Goal: Contribute content: Add original content to the website for others to see

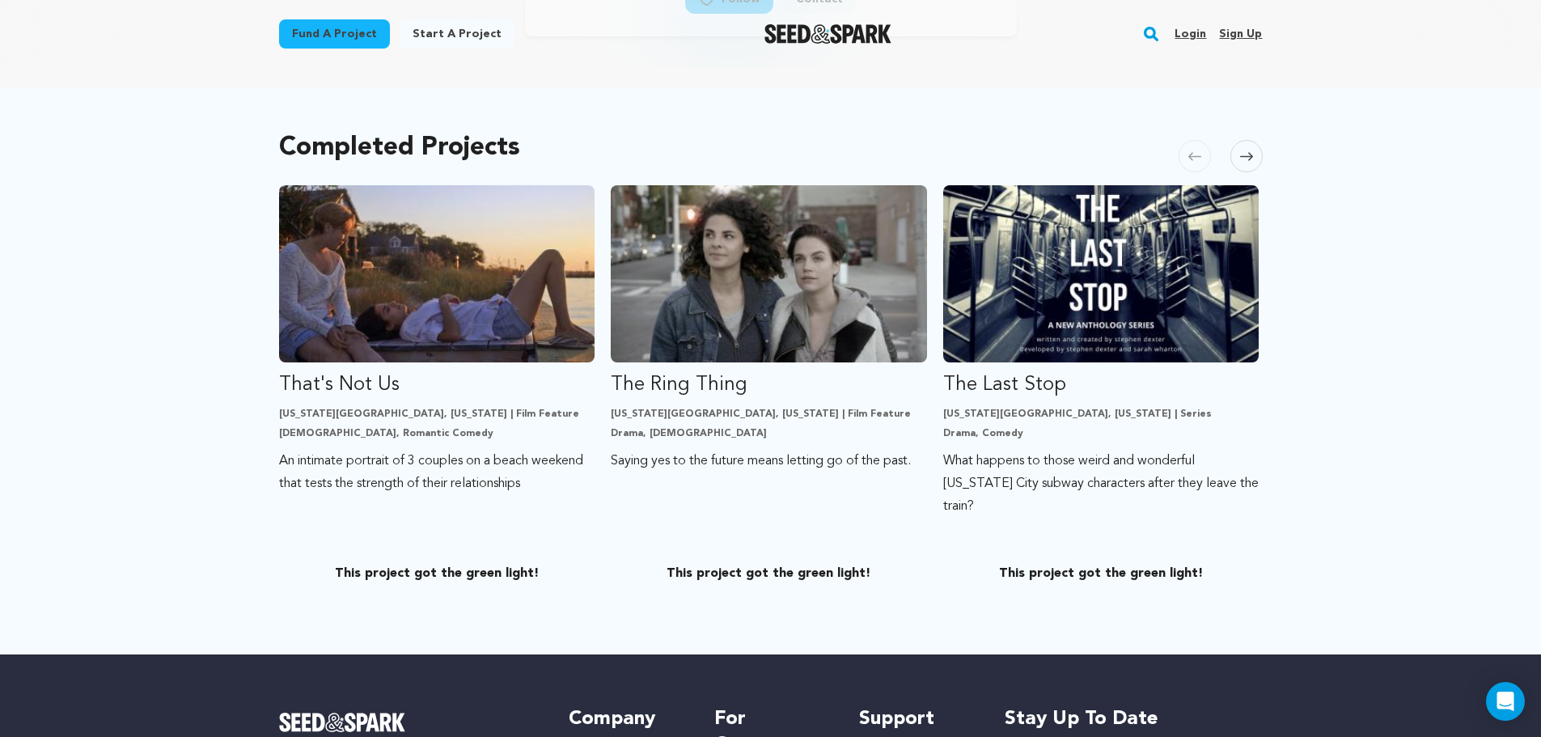
scroll to position [291, 0]
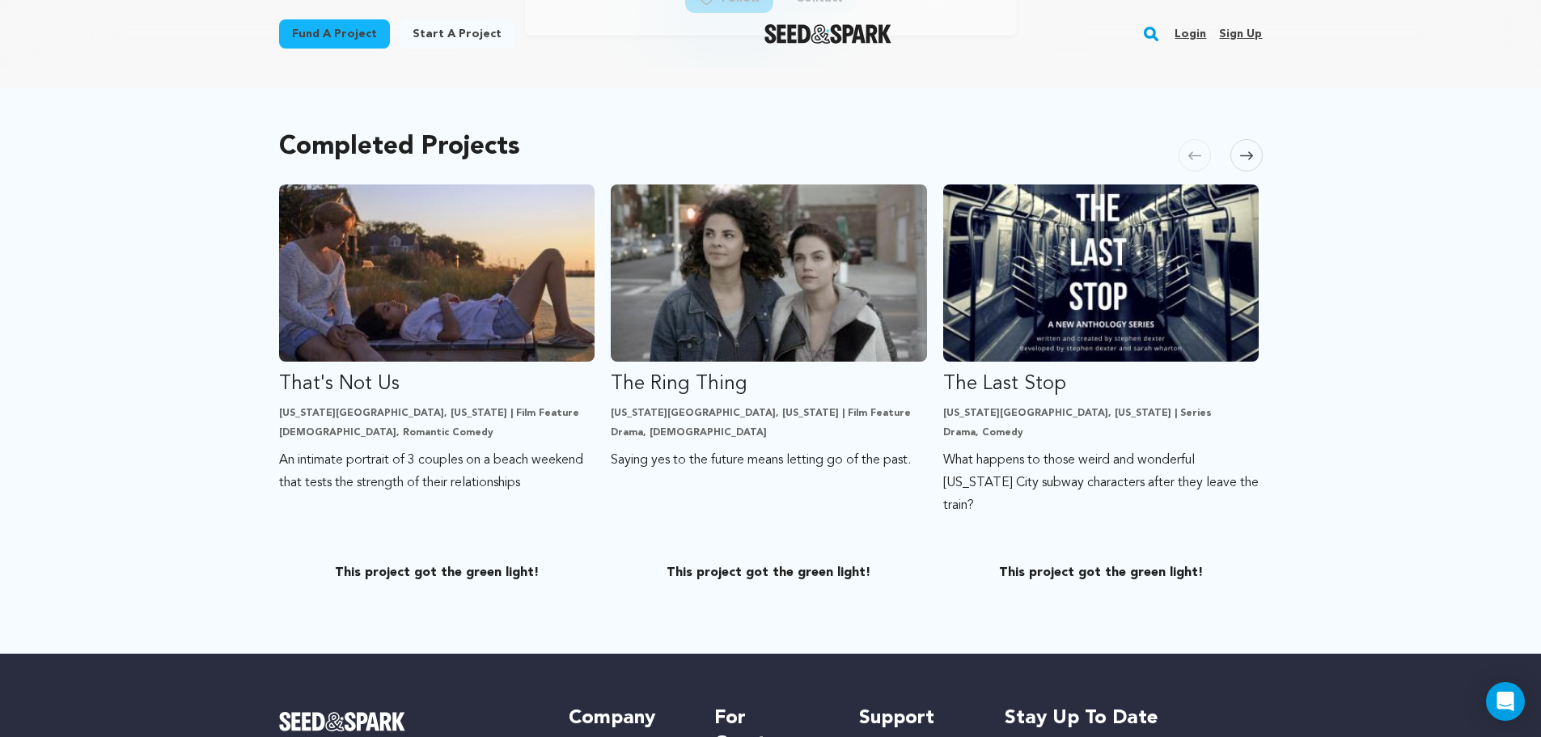
click at [1255, 161] on span at bounding box center [1246, 155] width 32 height 32
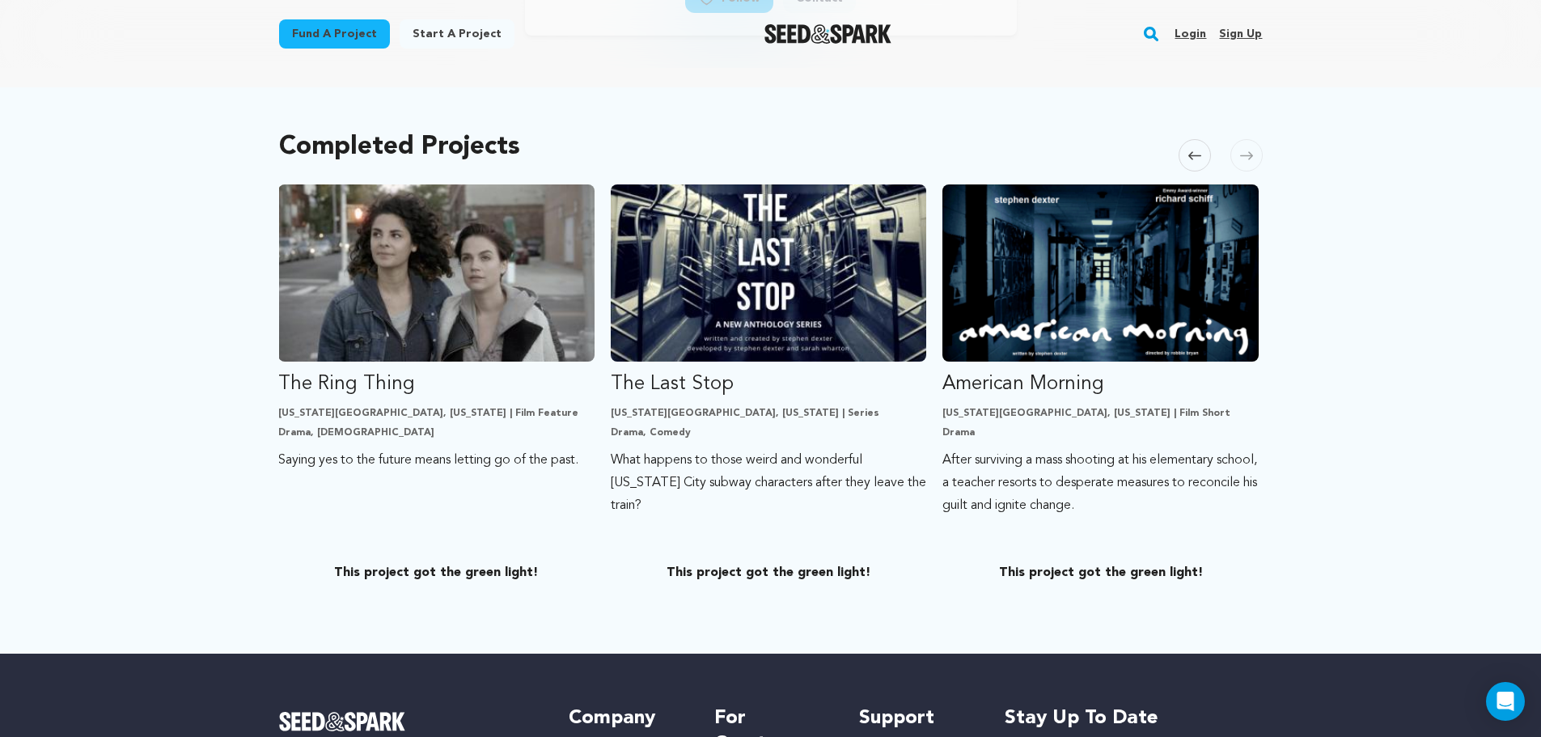
click at [1255, 161] on span at bounding box center [1246, 155] width 32 height 32
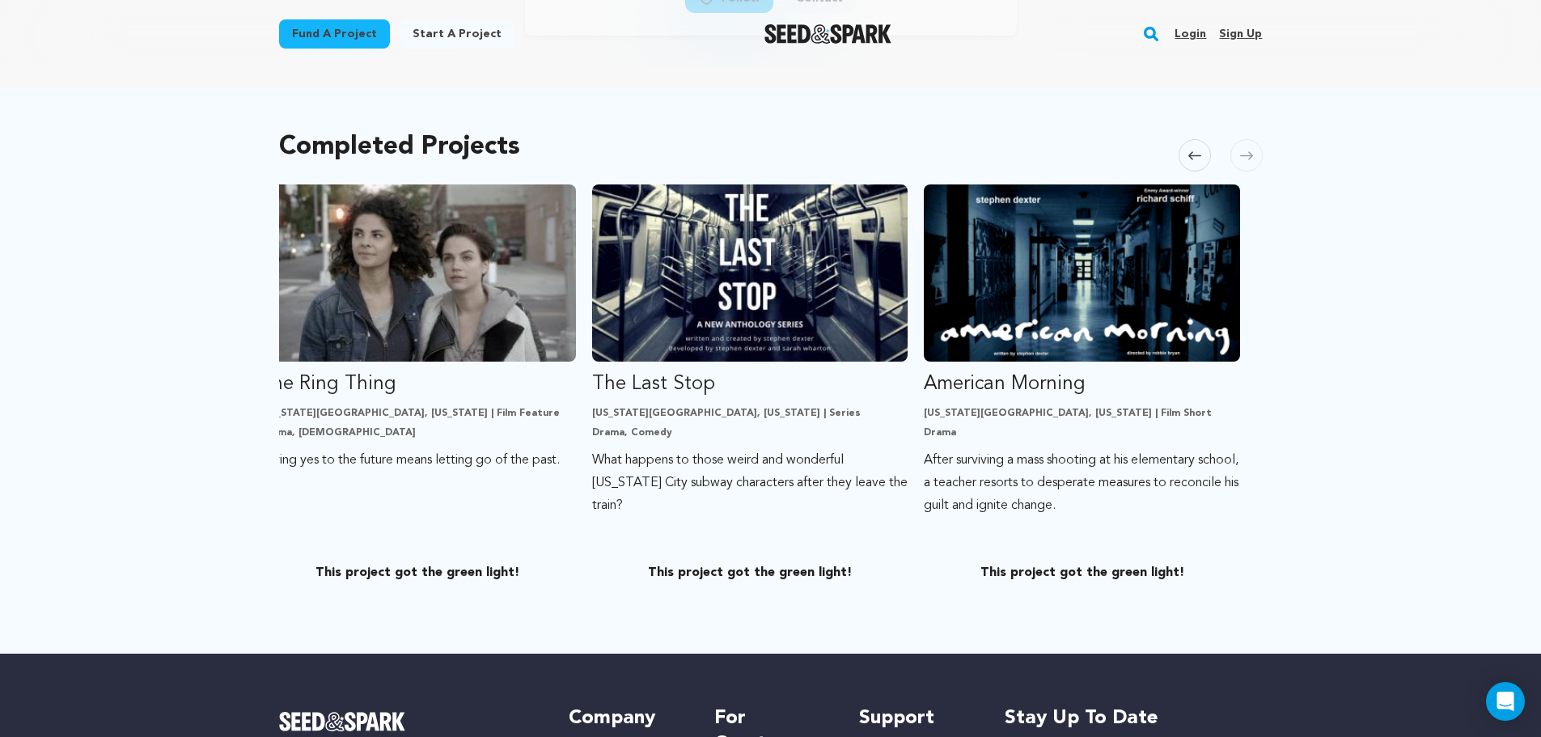
scroll to position [0, 0]
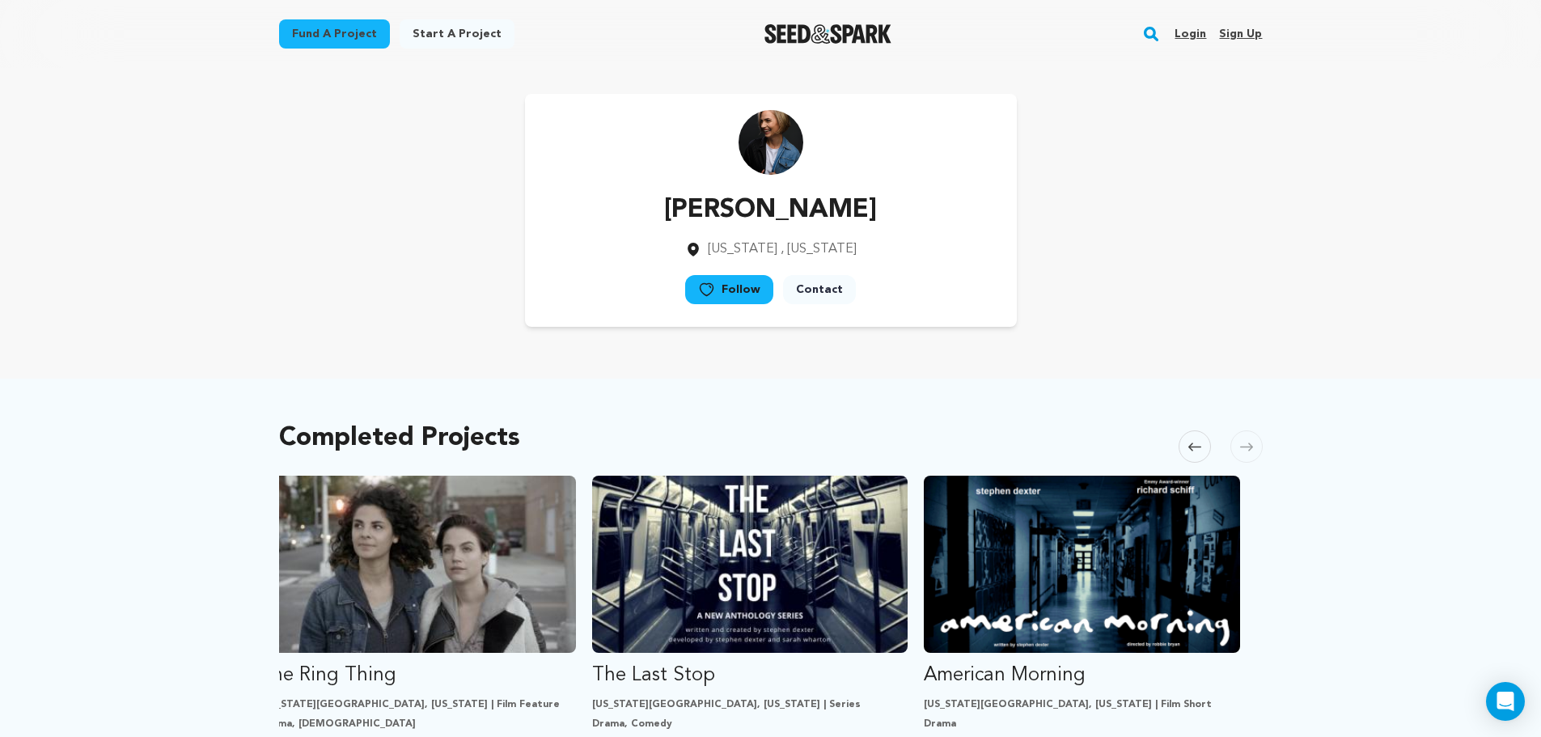
click at [1185, 30] on link "Login" at bounding box center [1190, 34] width 32 height 26
click at [1186, 38] on link "Login" at bounding box center [1190, 34] width 32 height 26
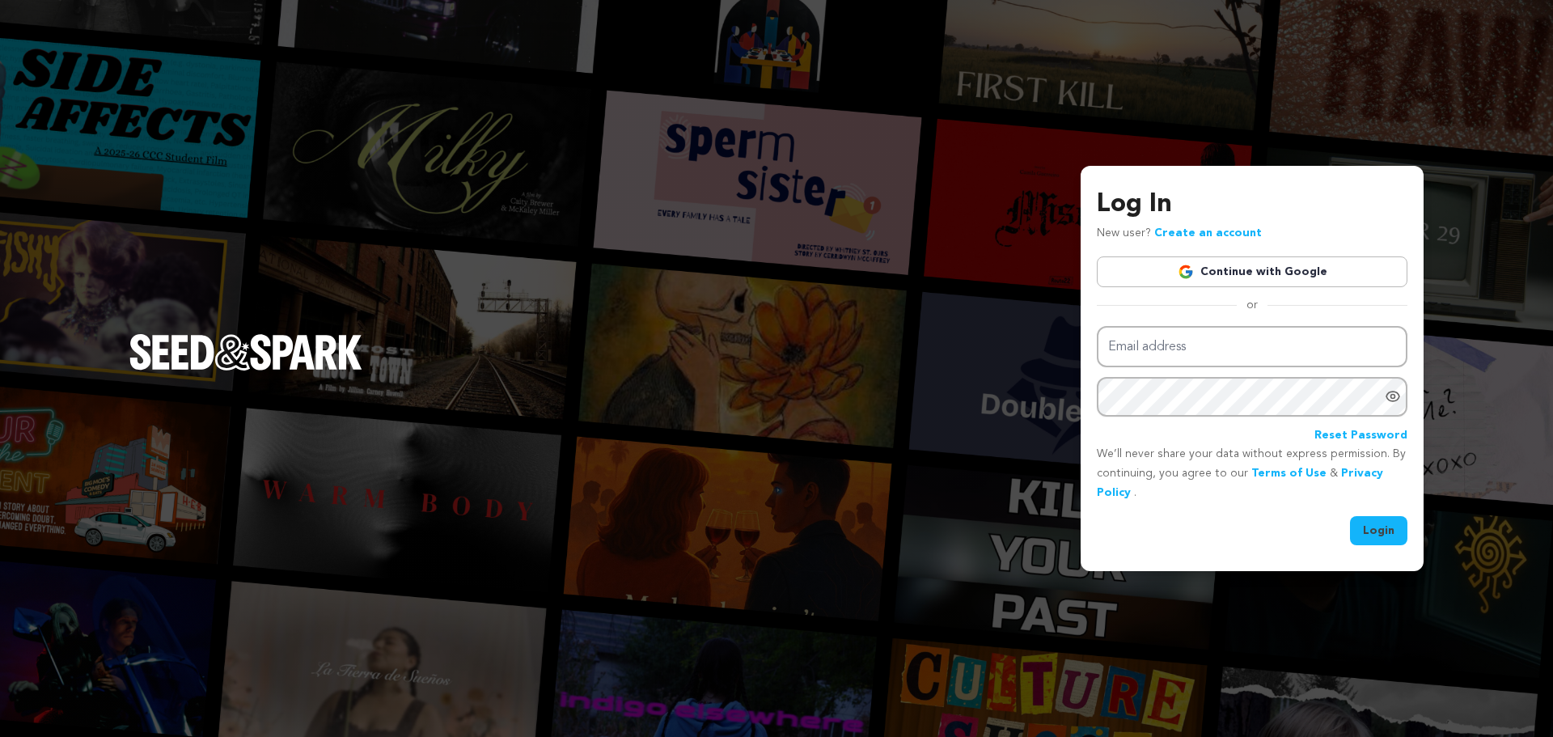
click at [1194, 269] on img at bounding box center [1185, 272] width 16 height 16
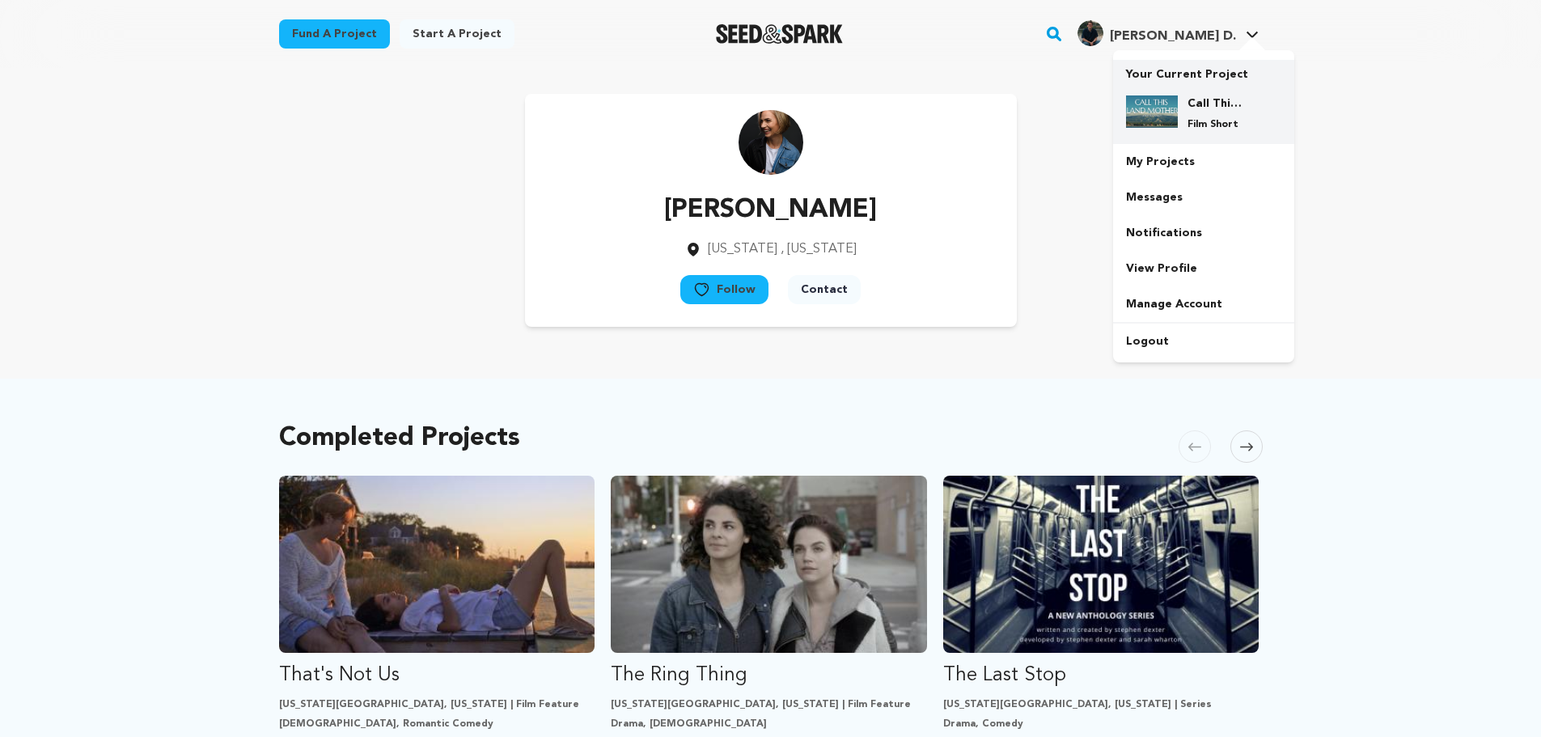
click at [1176, 88] on div "Call This Land Mother Film Short" at bounding box center [1203, 112] width 155 height 61
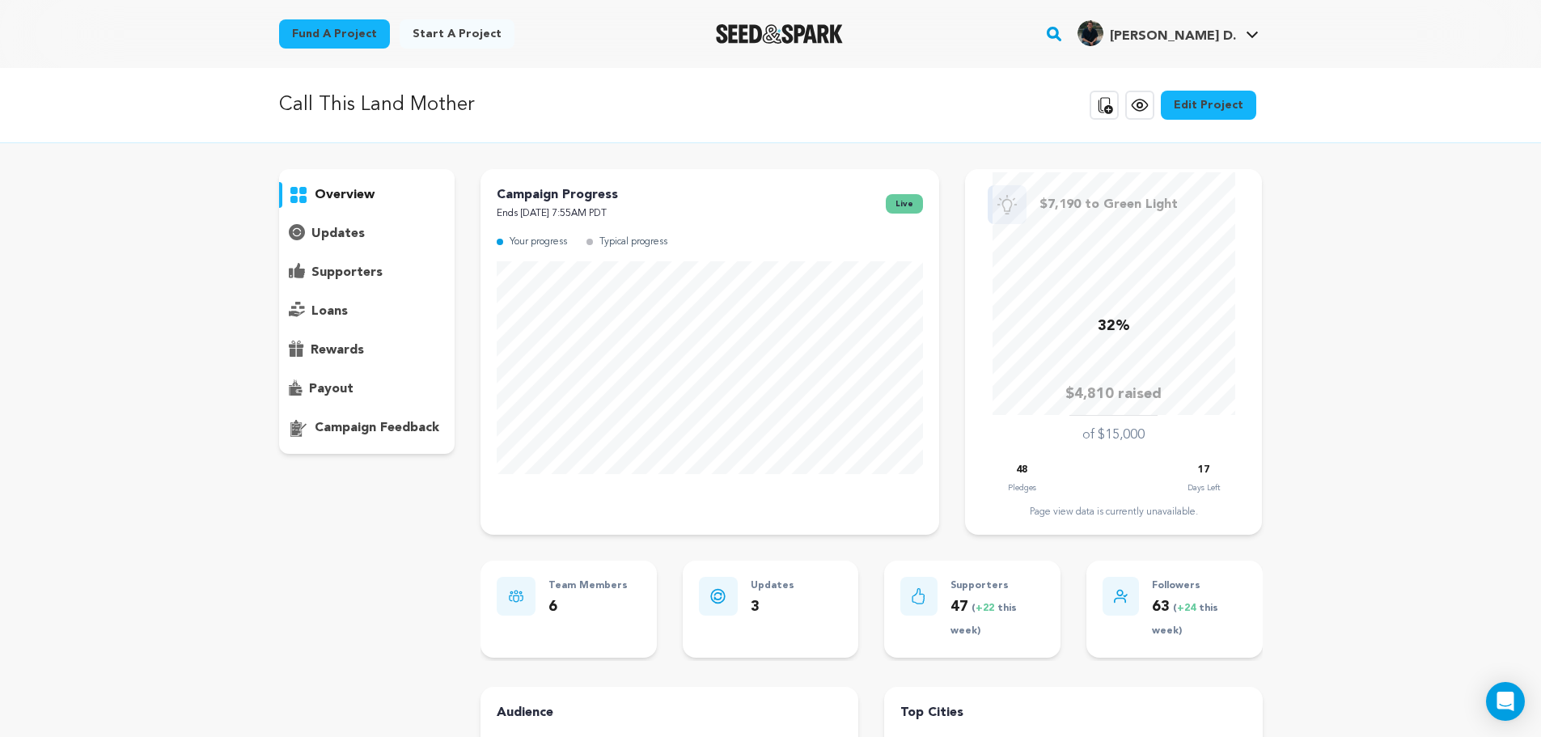
click at [328, 278] on p "supporters" at bounding box center [346, 272] width 71 height 19
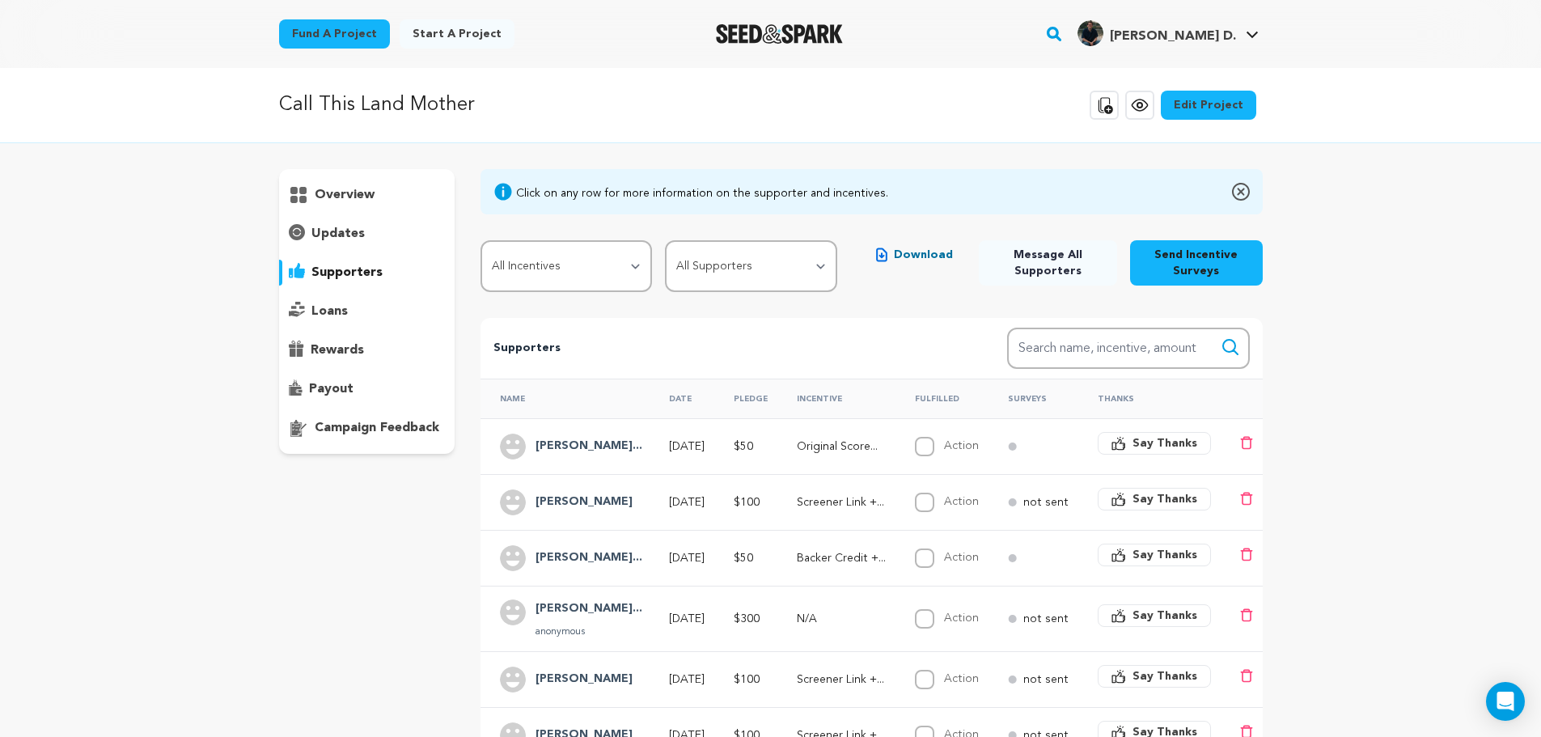
click at [1148, 93] on link "View project" at bounding box center [1139, 105] width 29 height 29
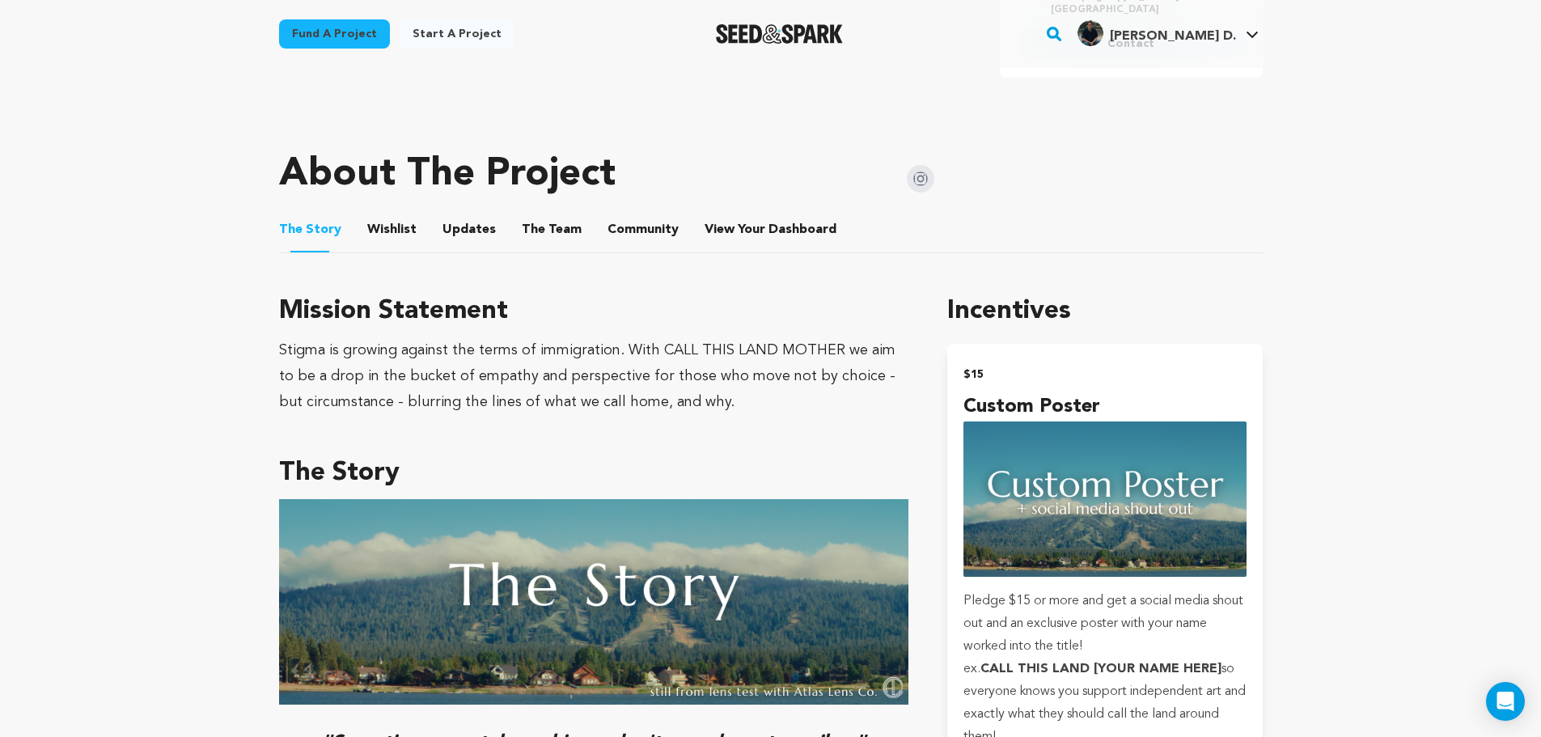
scroll to position [776, 0]
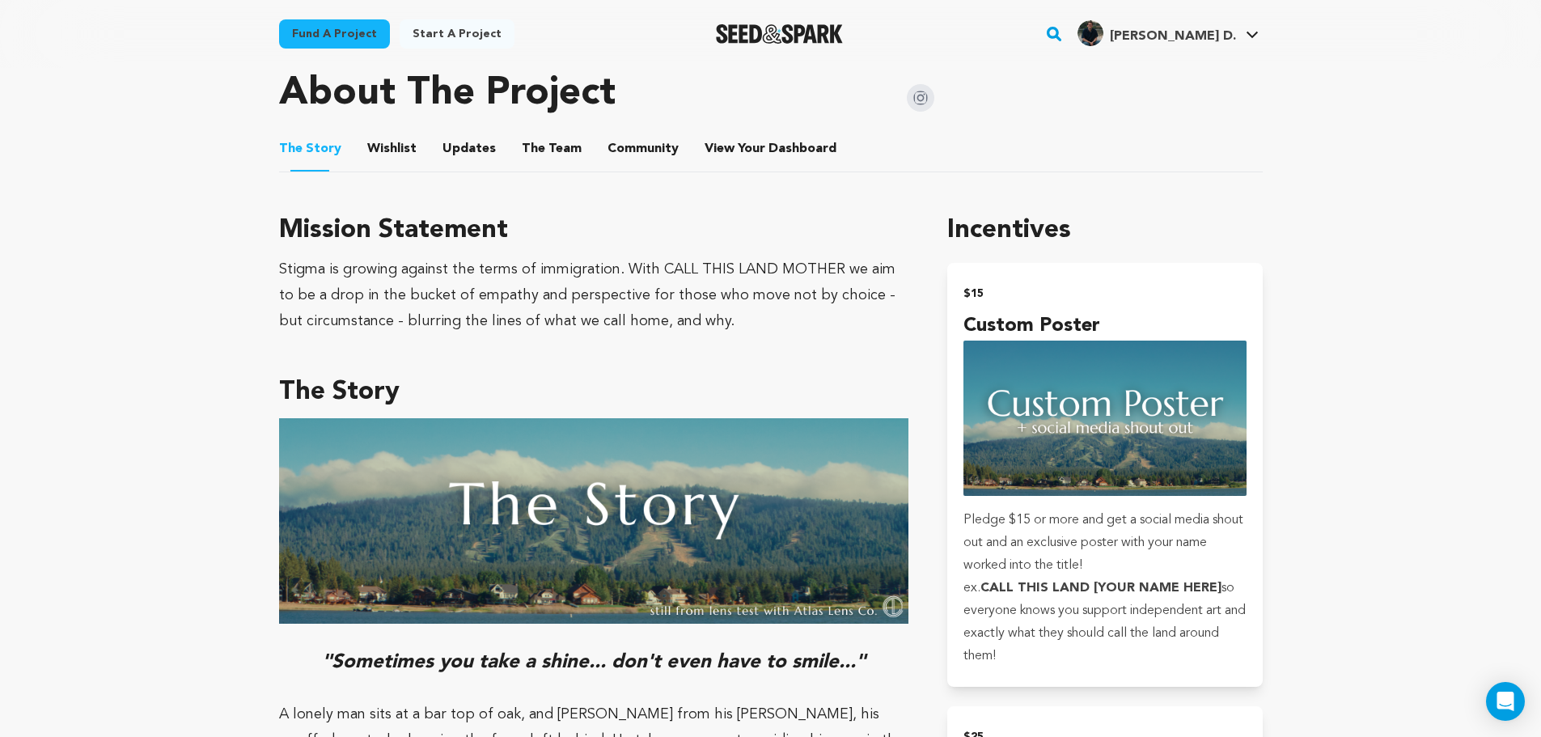
scroll to position [359, 0]
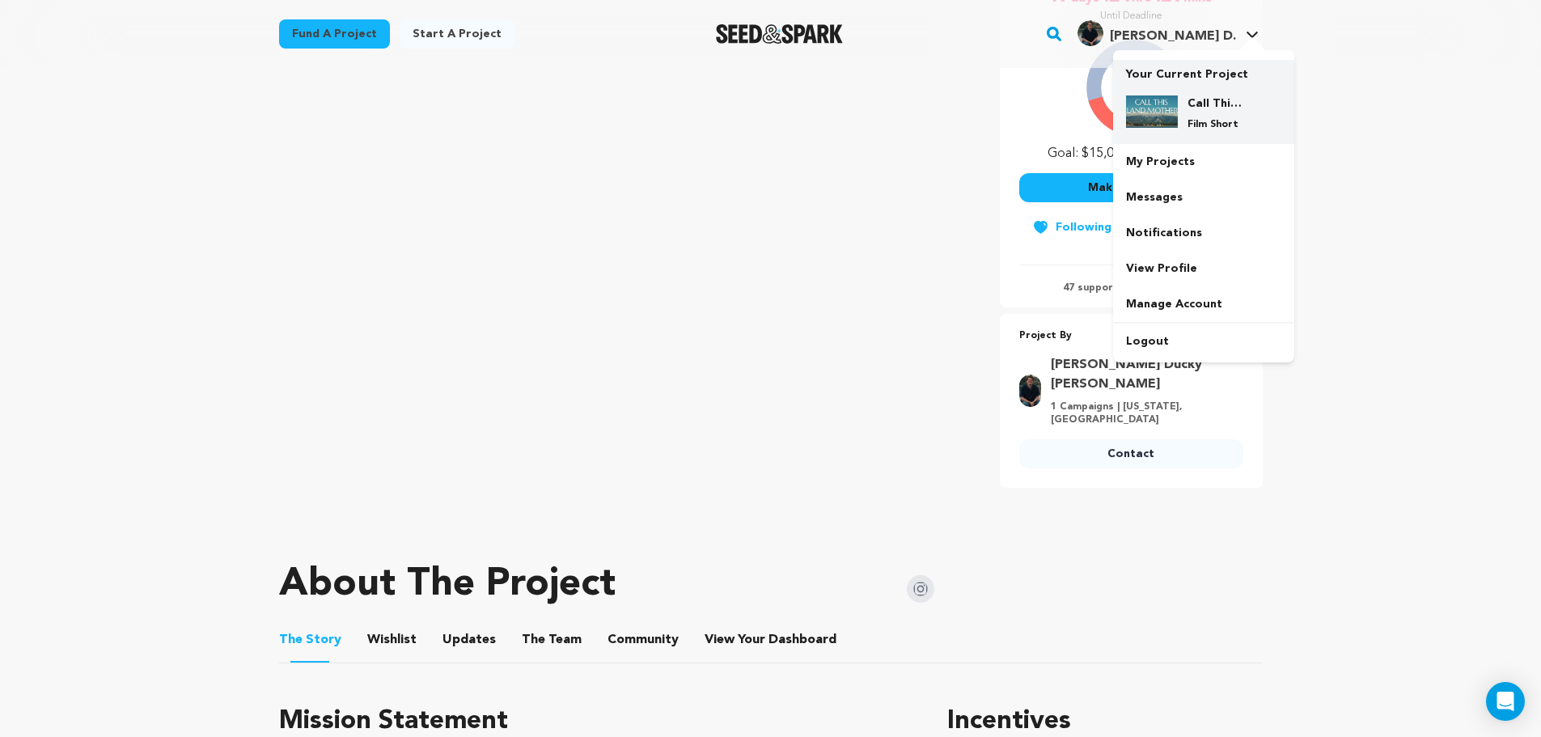
click at [1185, 112] on div "Call This Land Mother Film Short" at bounding box center [1216, 113] width 78 height 36
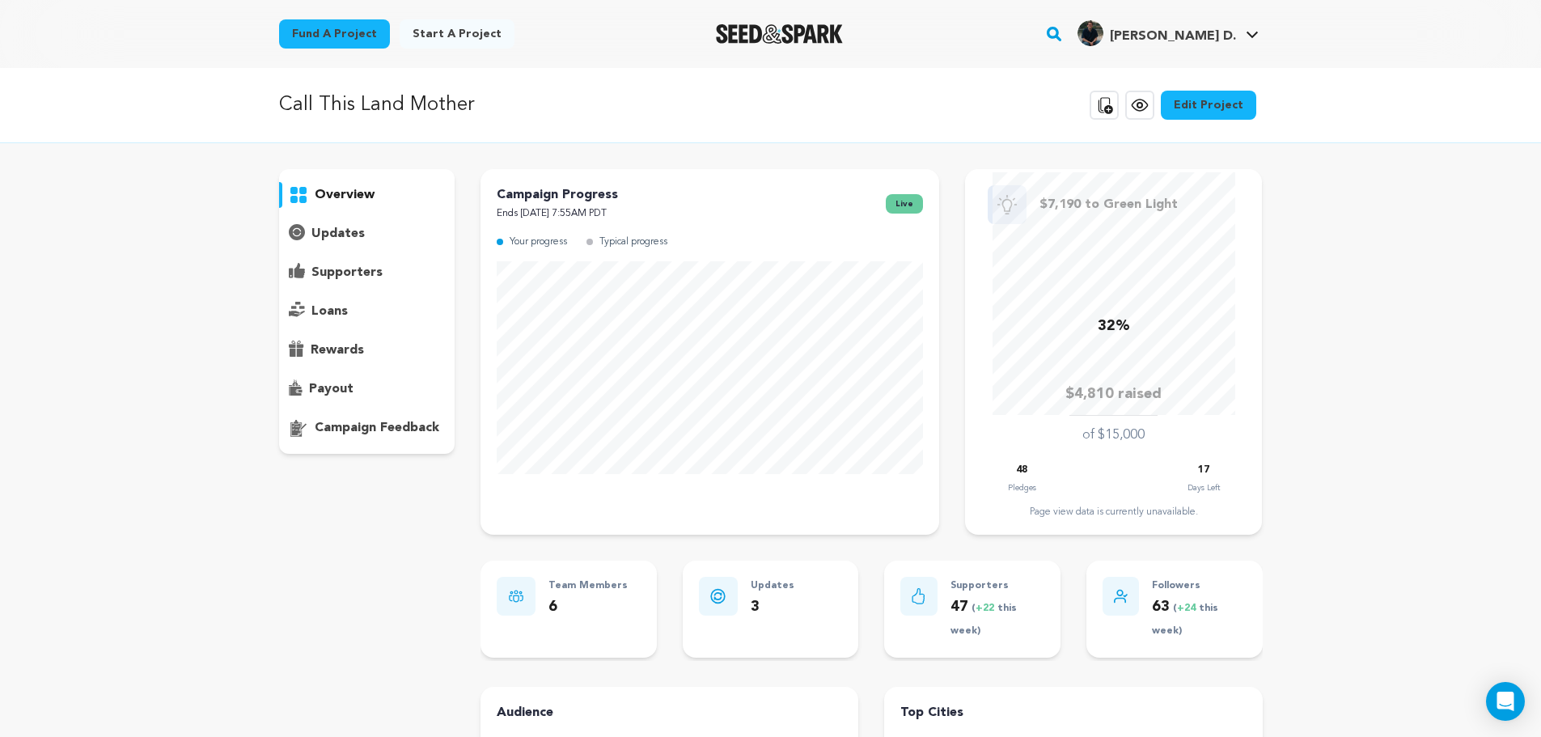
click at [349, 240] on p "updates" at bounding box center [337, 233] width 53 height 19
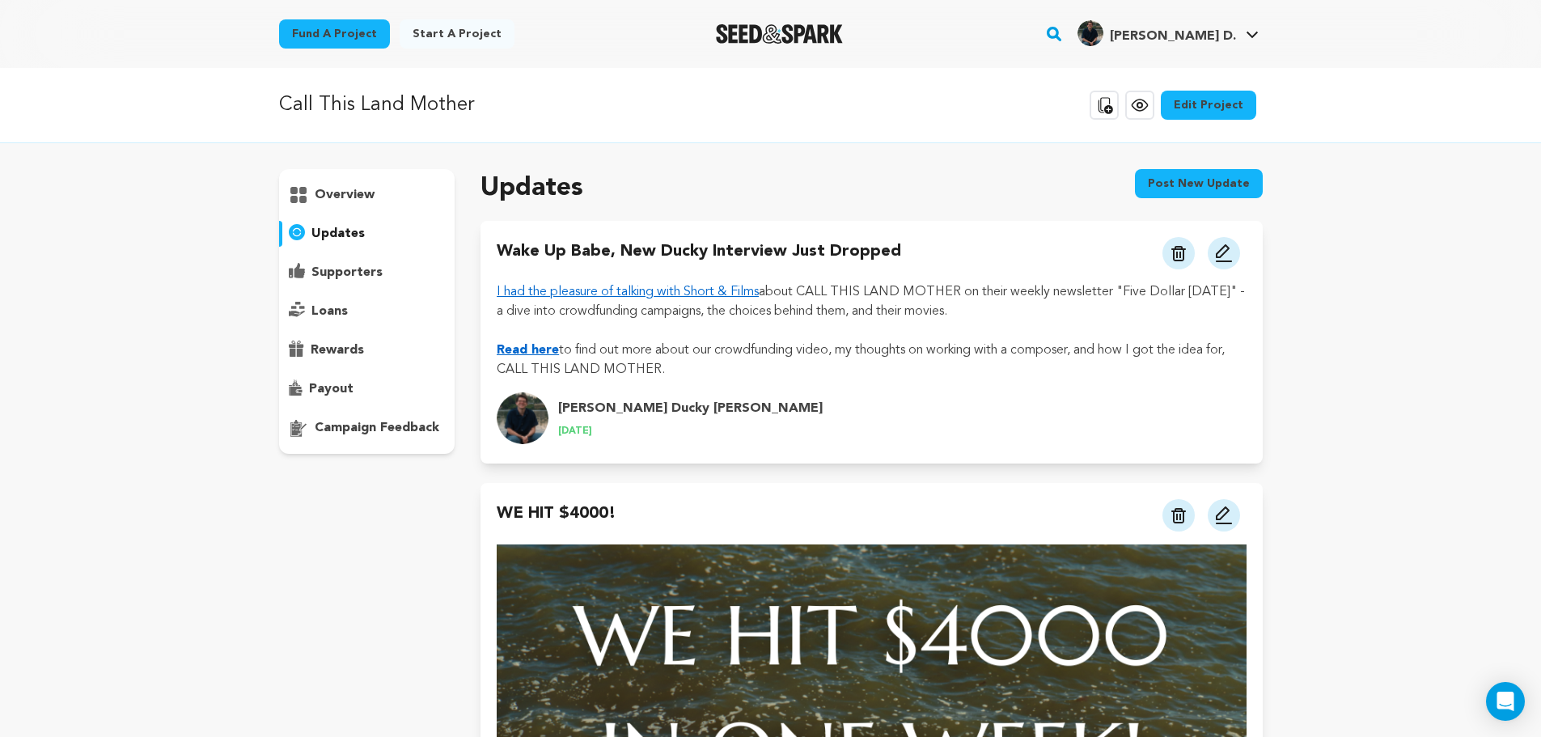
click at [1172, 185] on button "Post new update" at bounding box center [1199, 183] width 128 height 29
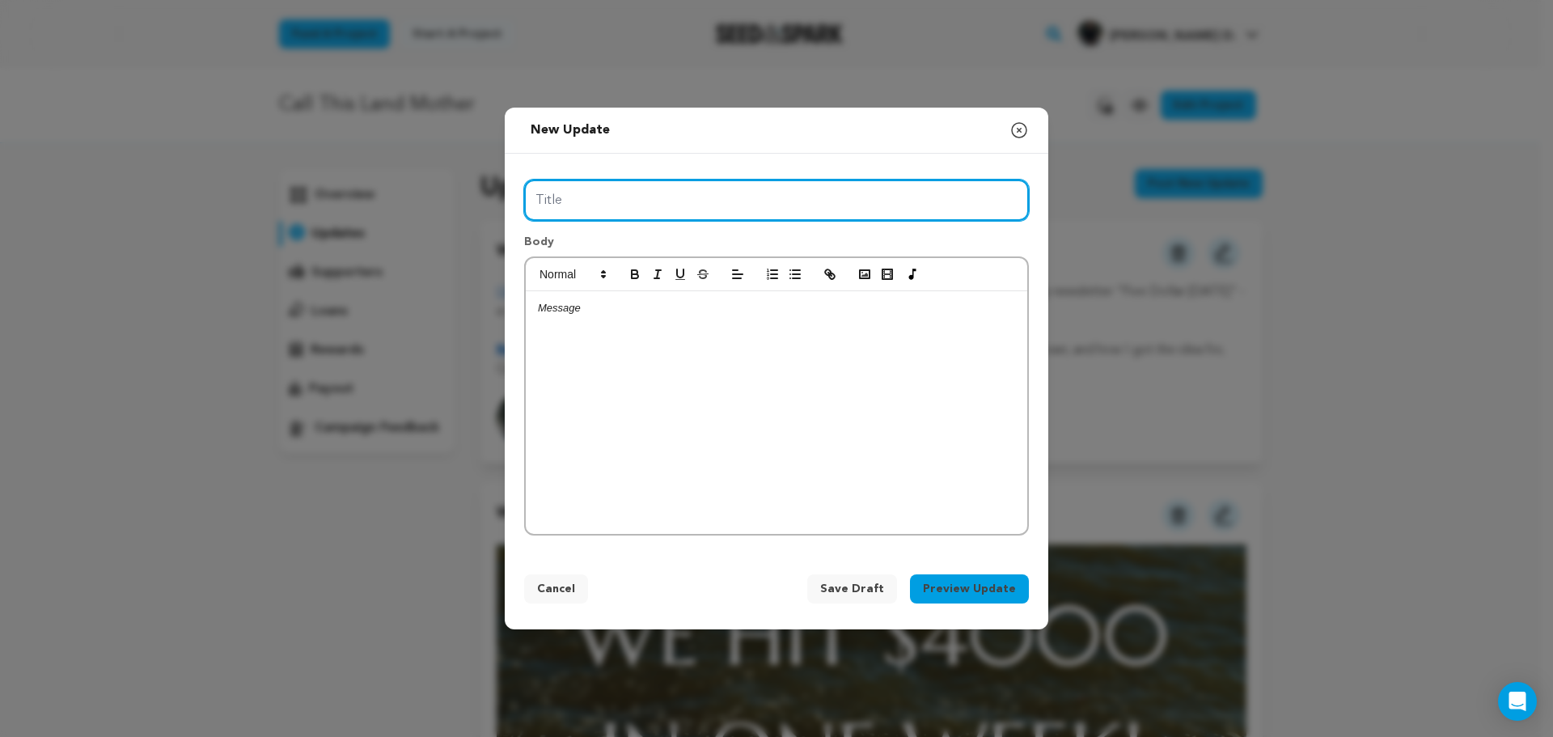
click at [745, 204] on input "Title" at bounding box center [776, 200] width 505 height 41
type input "Our Assistant Director"
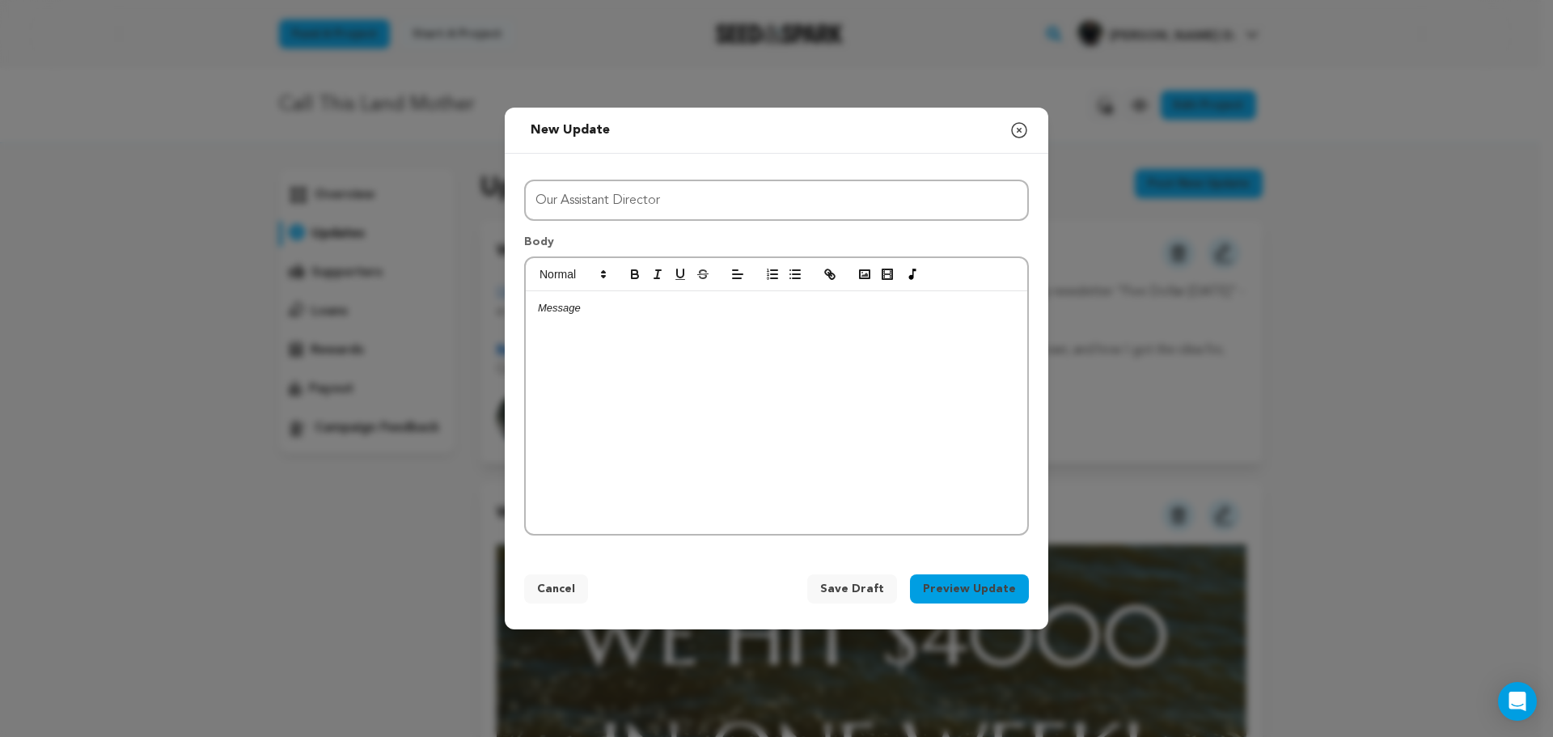
click at [684, 336] on div at bounding box center [776, 412] width 501 height 243
click at [841, 311] on p "Hello everyone! Popping in to say we are so close to $5000!!! If oyu haven't do…" at bounding box center [776, 316] width 477 height 30
click at [810, 346] on div "Hello everyone! Popping in to say we are so close to $5000!!! If you haven't do…" at bounding box center [776, 412] width 501 height 243
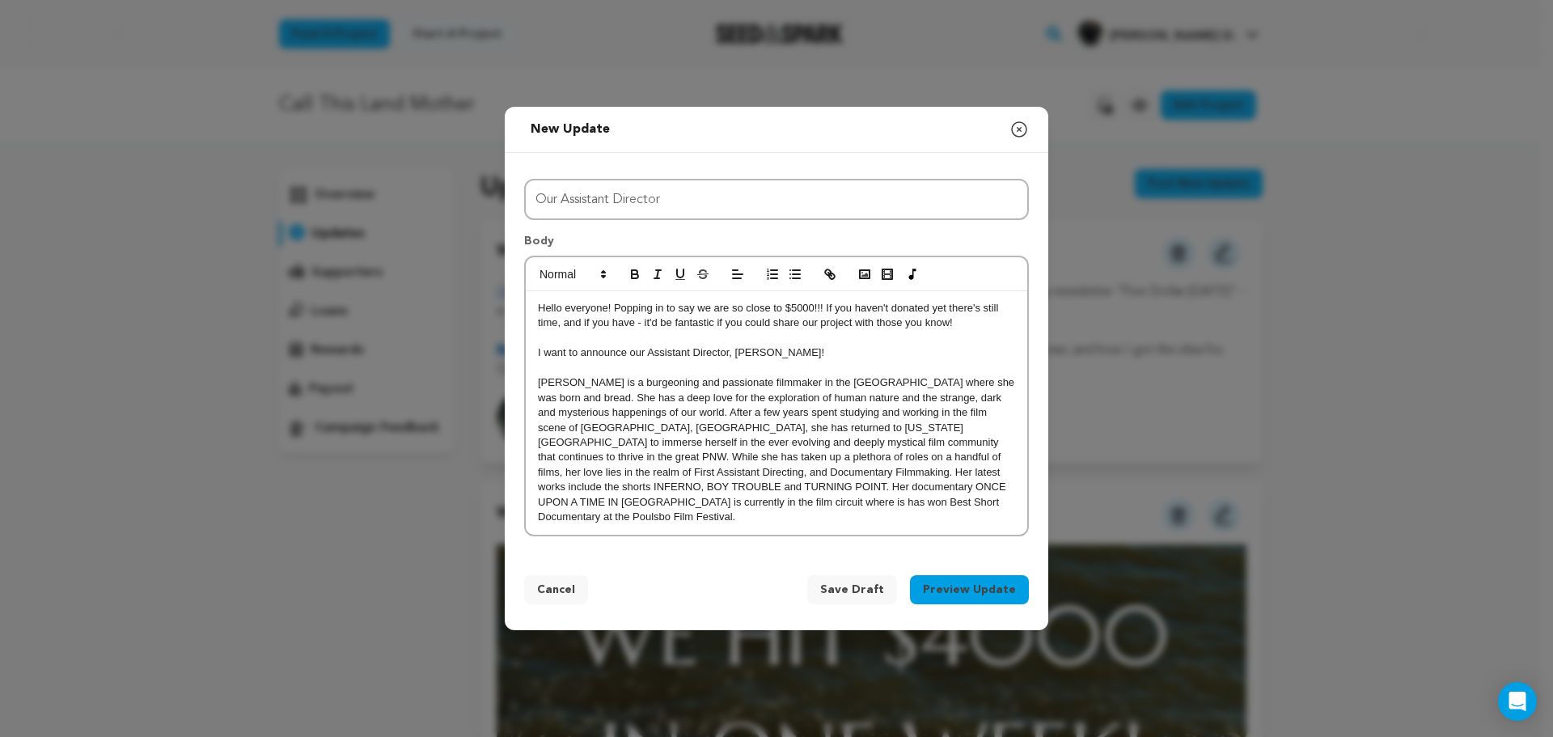
click at [840, 354] on p "I want to announce our Assistant Director, Delilah Pangburn!" at bounding box center [776, 352] width 477 height 15
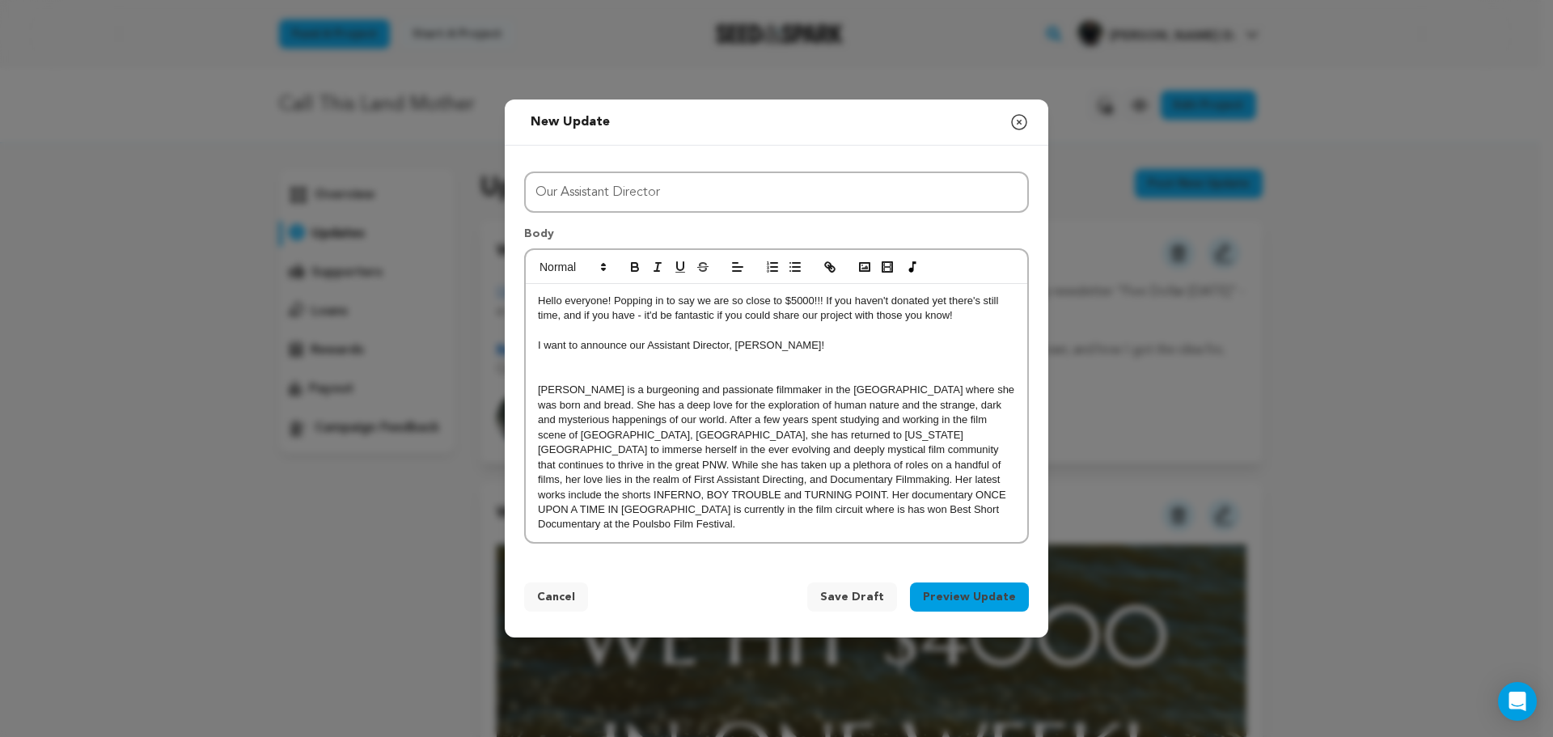
click at [773, 353] on p "I want to announce our Assistant Director, Delilah Pangburn!" at bounding box center [776, 345] width 477 height 15
click at [711, 367] on p at bounding box center [776, 360] width 477 height 15
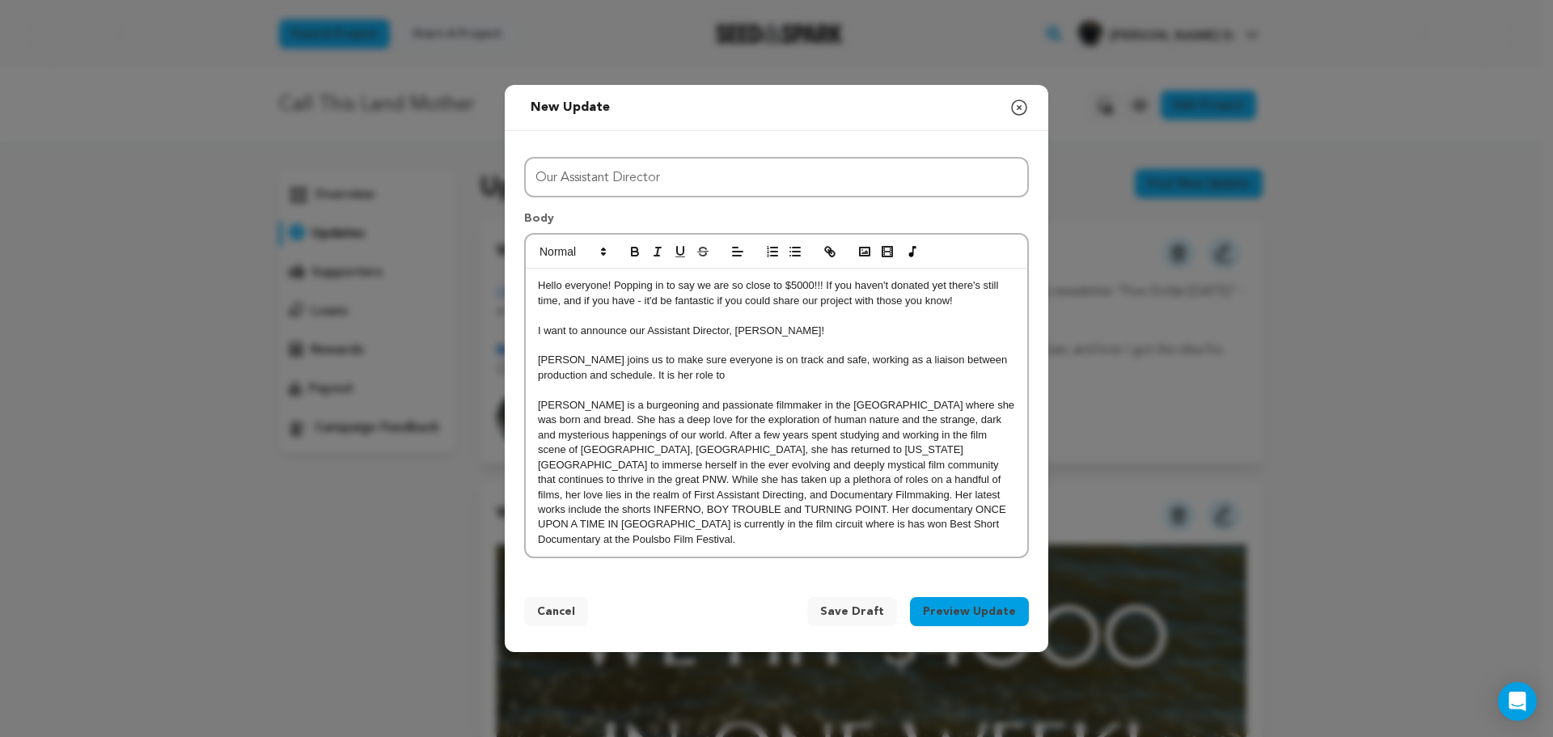
click at [712, 383] on p "Delilah joins us to make sure everyone is on track and safe, working as a liais…" at bounding box center [776, 368] width 477 height 30
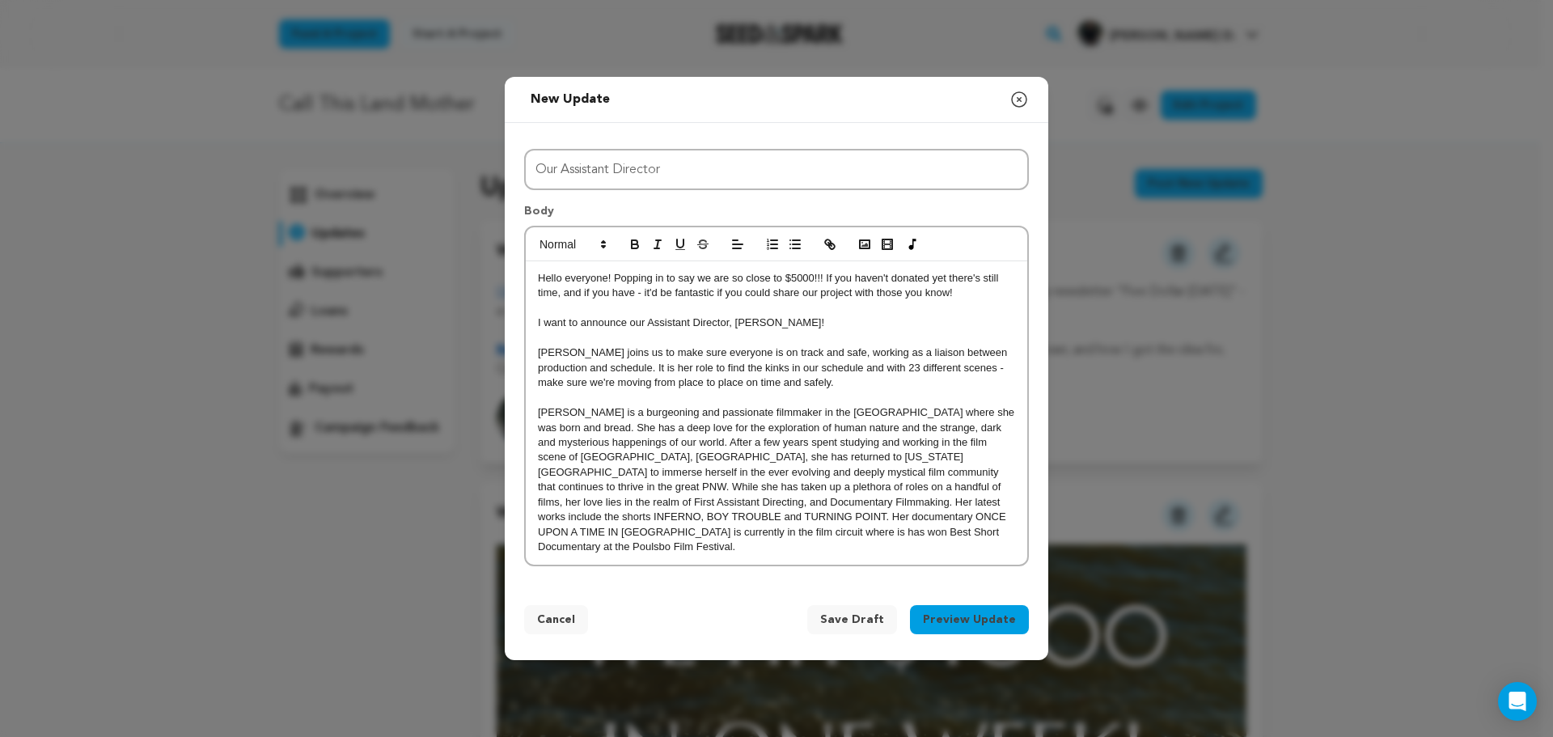
click at [945, 330] on p "I want to announce our Assistant Director, [PERSON_NAME]!" at bounding box center [776, 322] width 477 height 15
click at [535, 422] on div "Hello everyone! Popping in to say we are so close to $5000!!! If you haven't do…" at bounding box center [776, 412] width 501 height 303
click at [858, 252] on icon "button" at bounding box center [864, 244] width 15 height 15
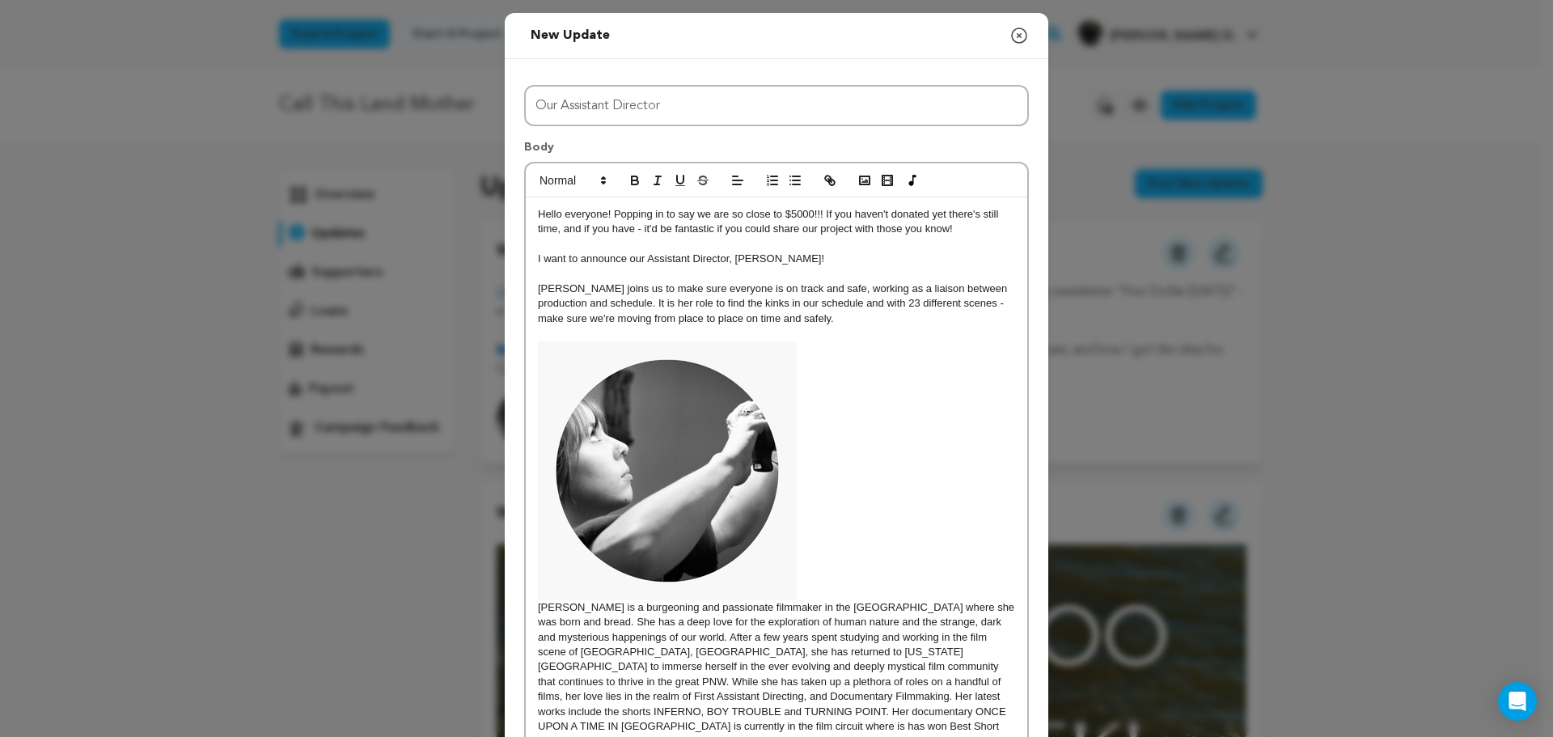
click at [648, 619] on p "ilah Sheridan-Pangburn is a burgeoning and passionate filmmaker in the Pacific …" at bounding box center [776, 545] width 477 height 408
click at [712, 536] on img at bounding box center [667, 470] width 259 height 259
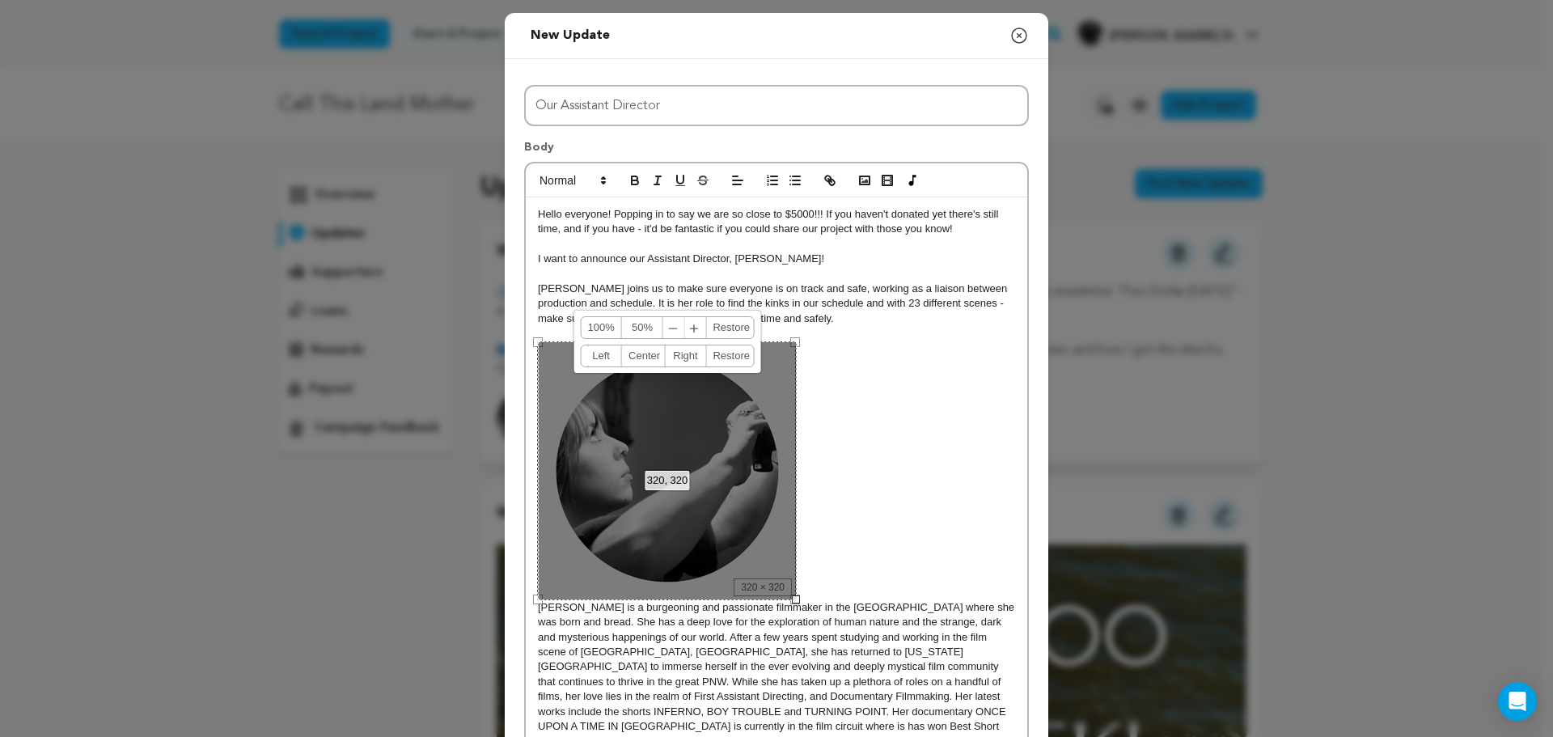
click at [601, 355] on link "Left" at bounding box center [601, 355] width 41 height 21
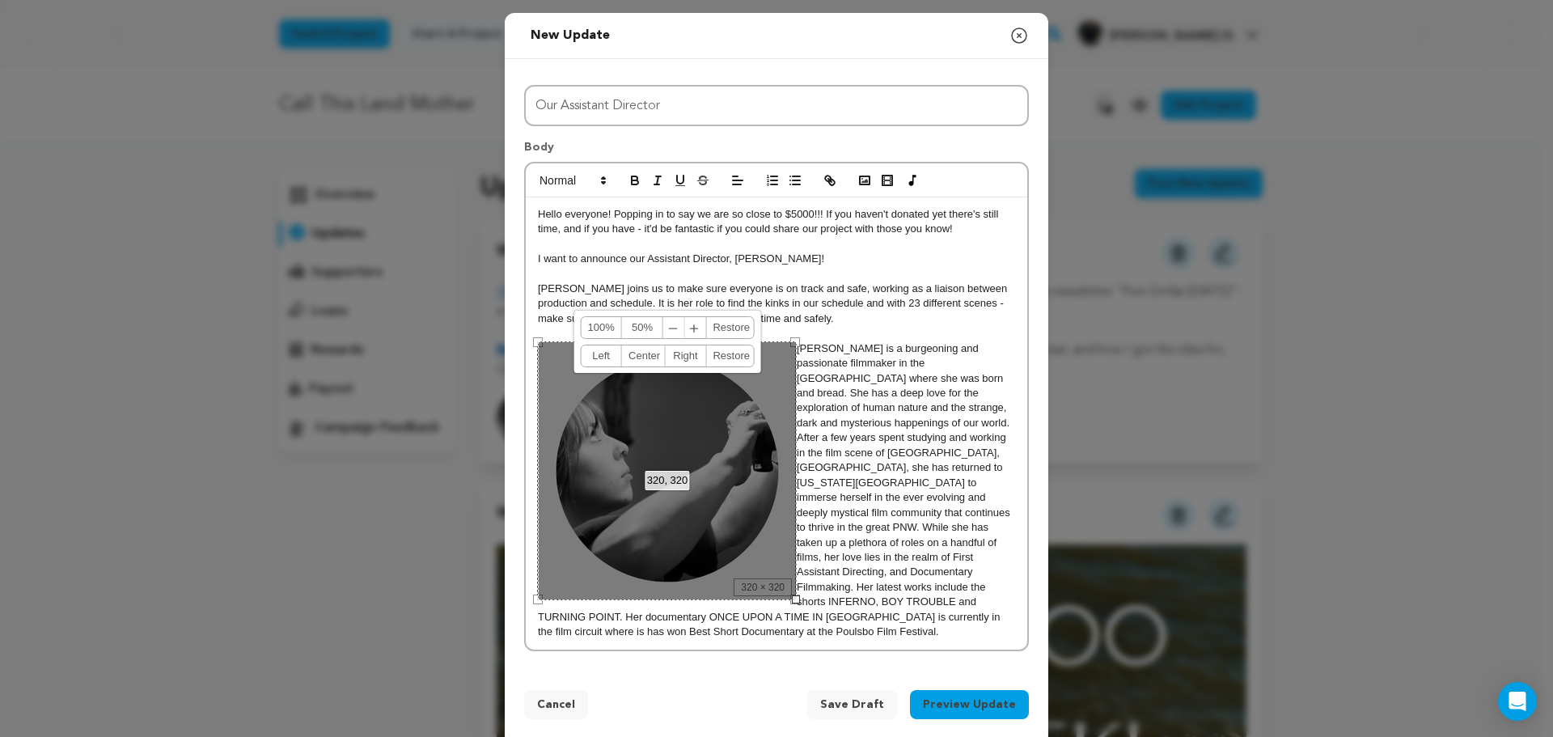
click at [669, 332] on span "﹣" at bounding box center [673, 327] width 21 height 21
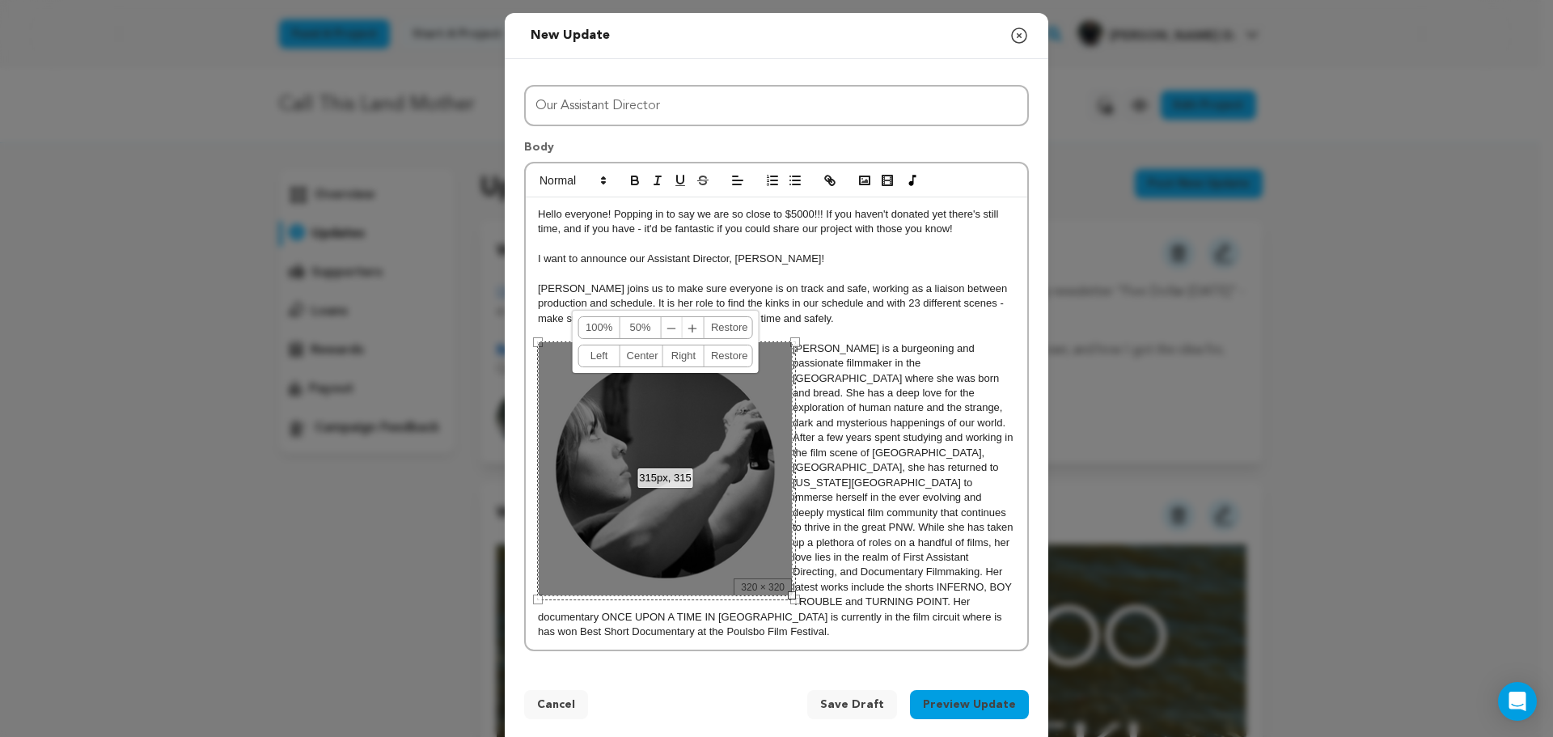
click at [669, 332] on span "﹣" at bounding box center [672, 327] width 21 height 21
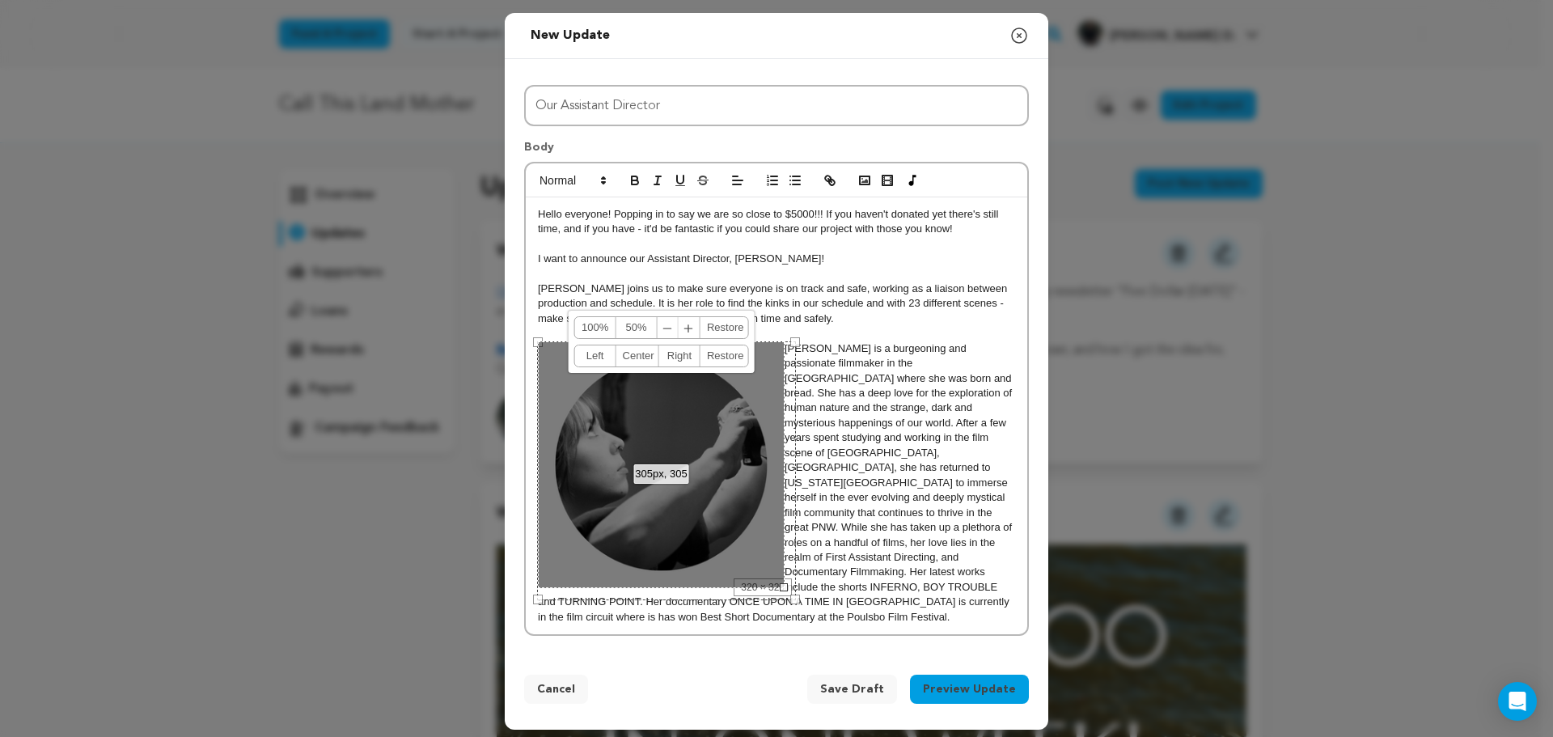
click at [669, 332] on span "﹣" at bounding box center [667, 327] width 21 height 21
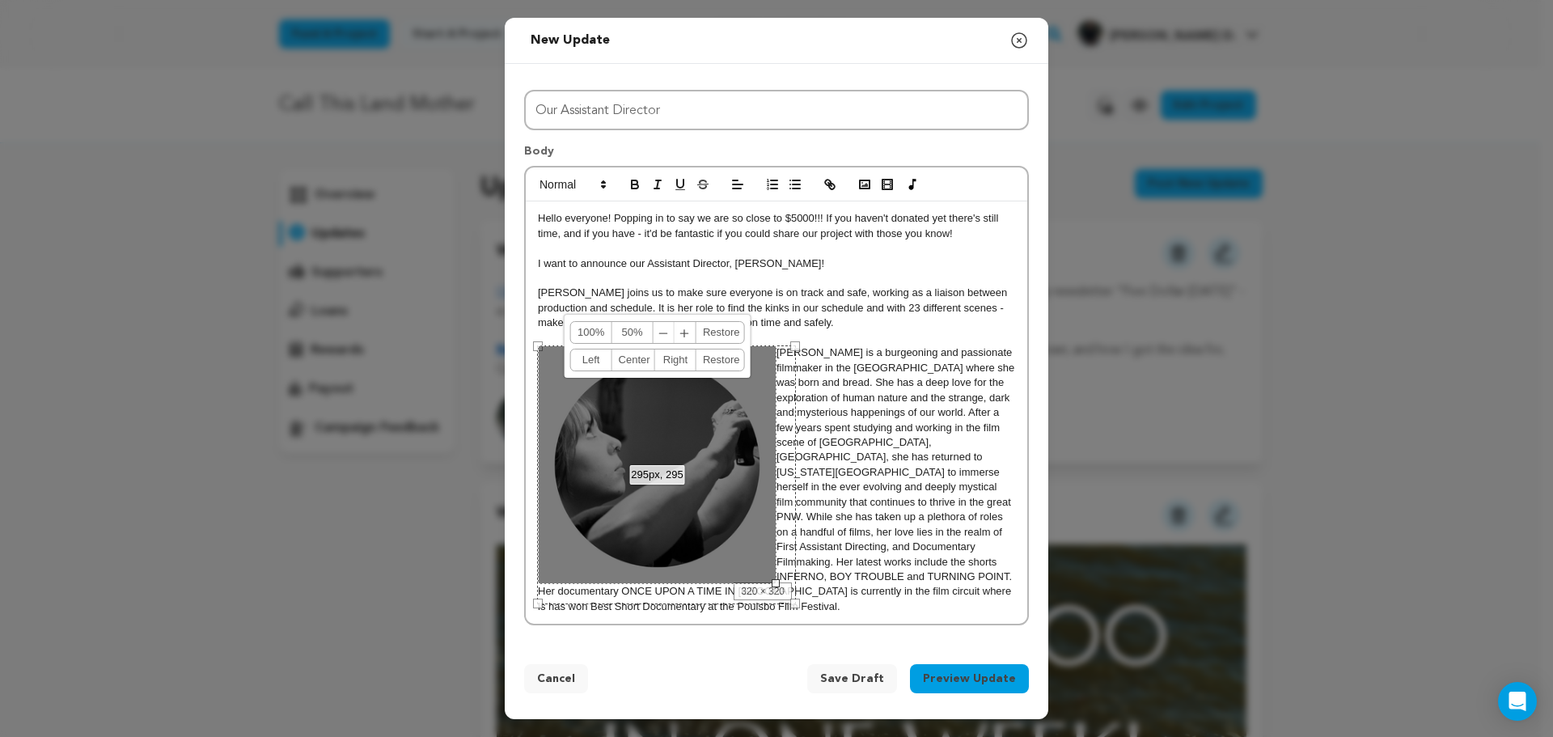
click at [669, 332] on span "﹣" at bounding box center [663, 332] width 21 height 21
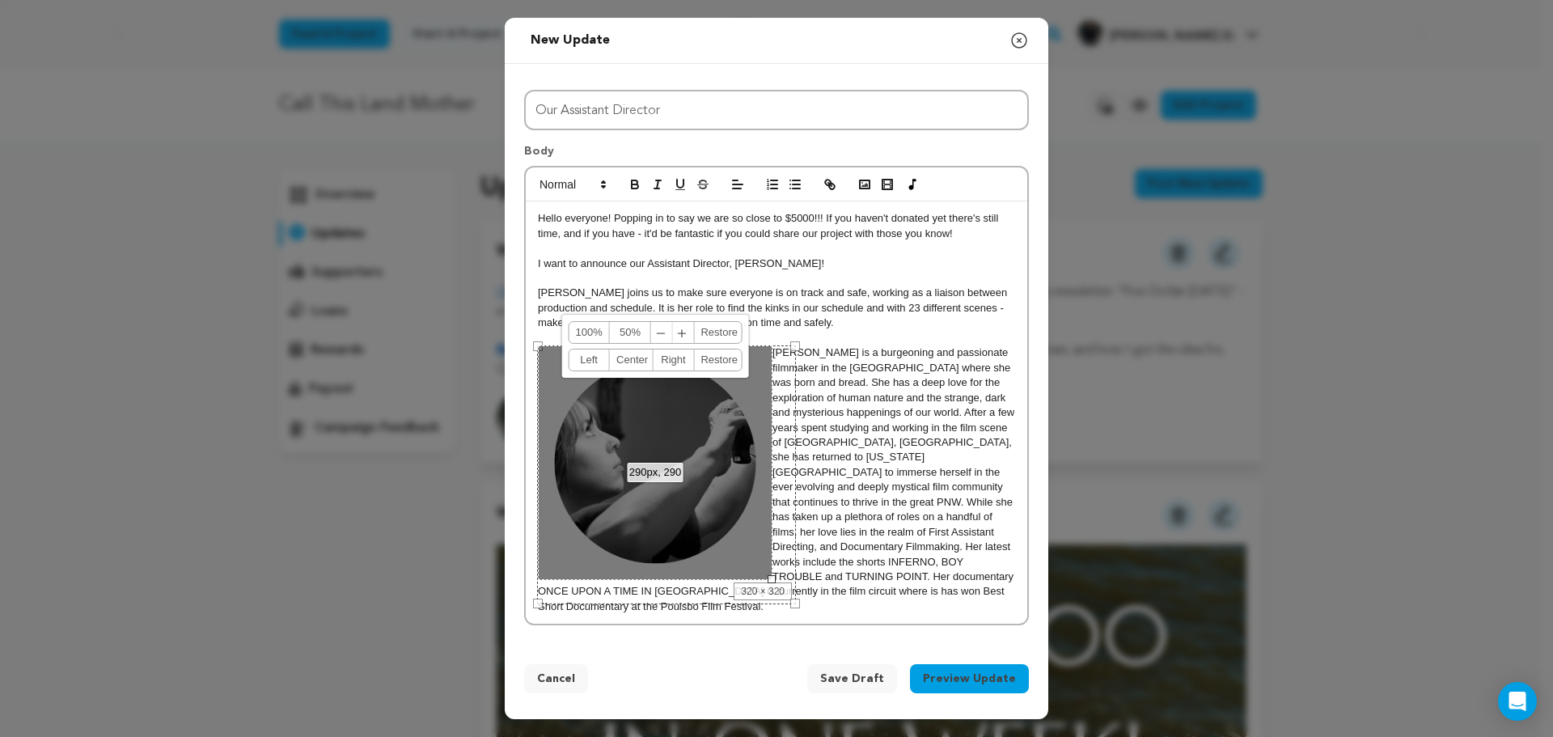
click at [669, 332] on span "﹣" at bounding box center [661, 332] width 21 height 21
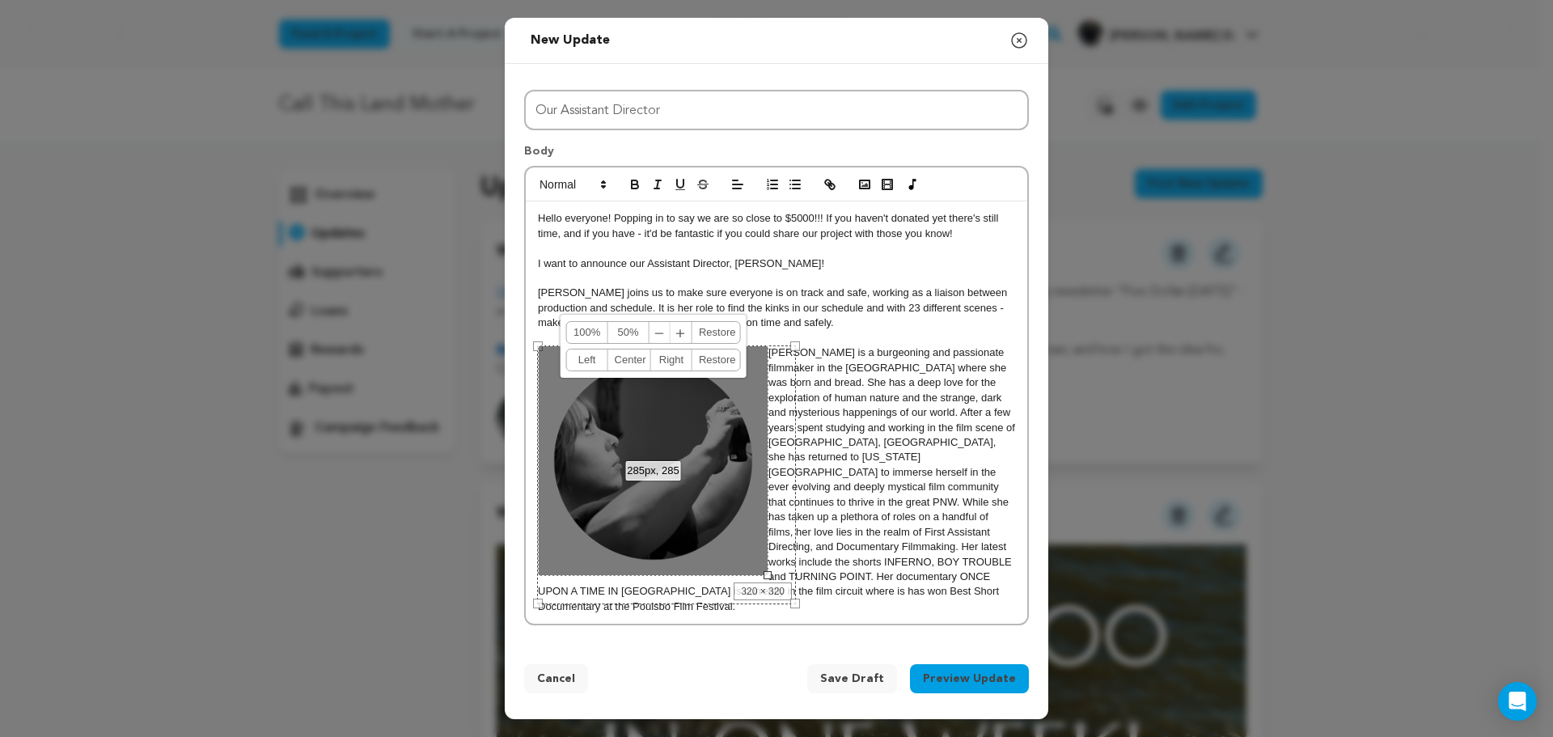
click at [669, 332] on link "﹣ ﹢" at bounding box center [670, 332] width 43 height 21
click at [664, 332] on span "﹣" at bounding box center [659, 332] width 21 height 21
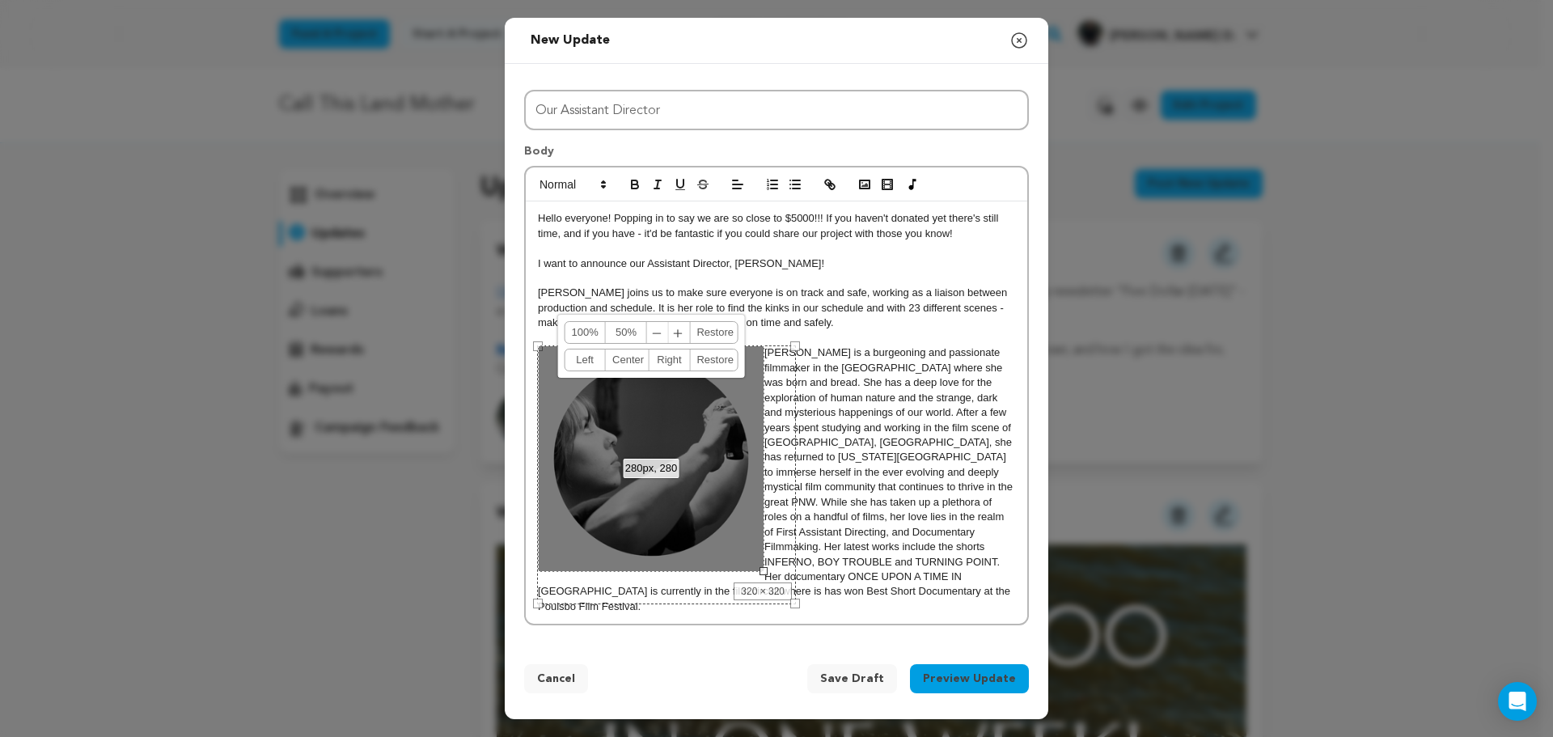
click at [662, 332] on span "﹣" at bounding box center [657, 332] width 21 height 21
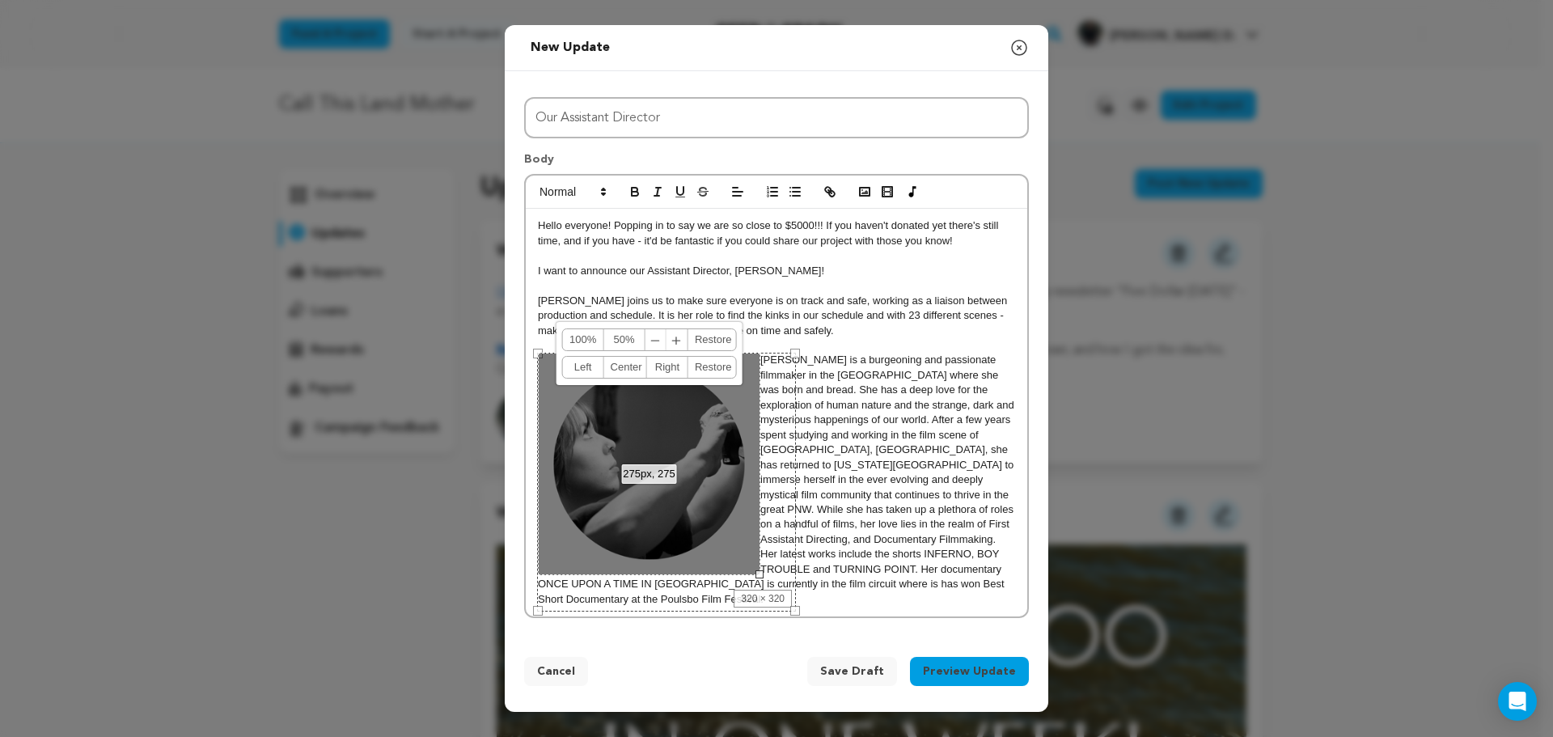
click at [659, 332] on div "100% 50% ﹣ ﹢ Restore Left Center Right Restore" at bounding box center [649, 353] width 187 height 63
click at [653, 350] on span "﹣" at bounding box center [655, 339] width 21 height 21
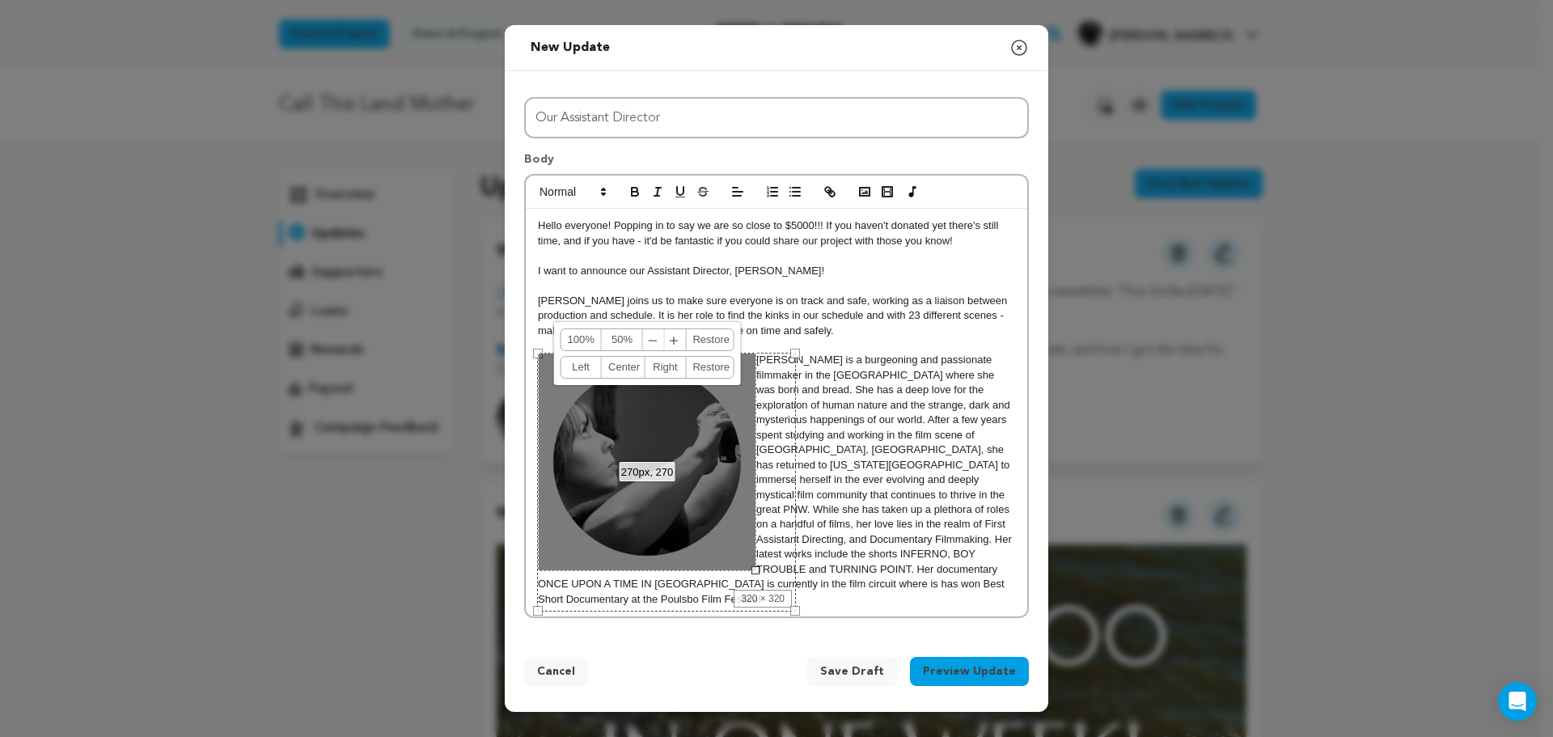
click at [653, 350] on span "﹣" at bounding box center [653, 339] width 21 height 21
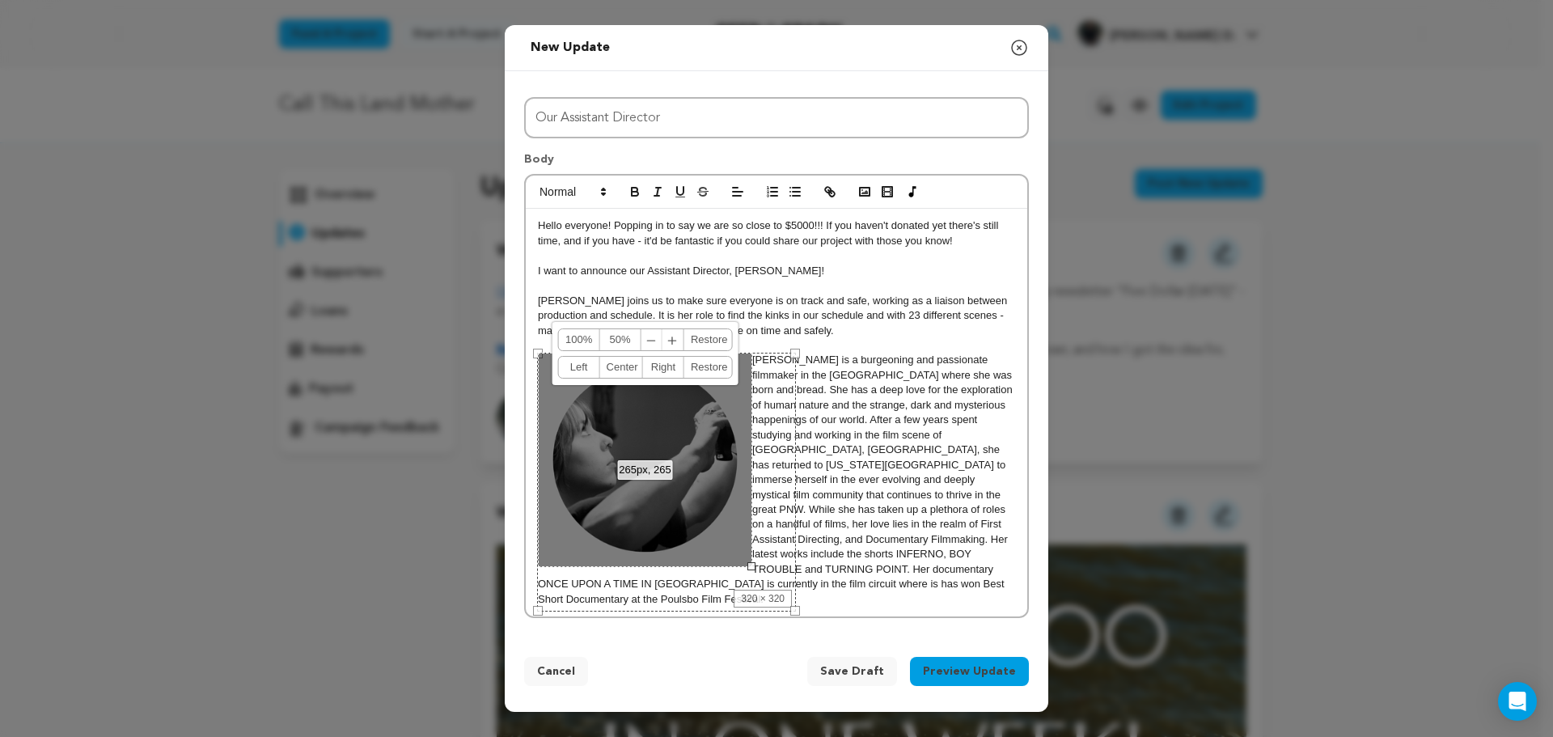
click at [653, 350] on span "﹣" at bounding box center [651, 339] width 21 height 21
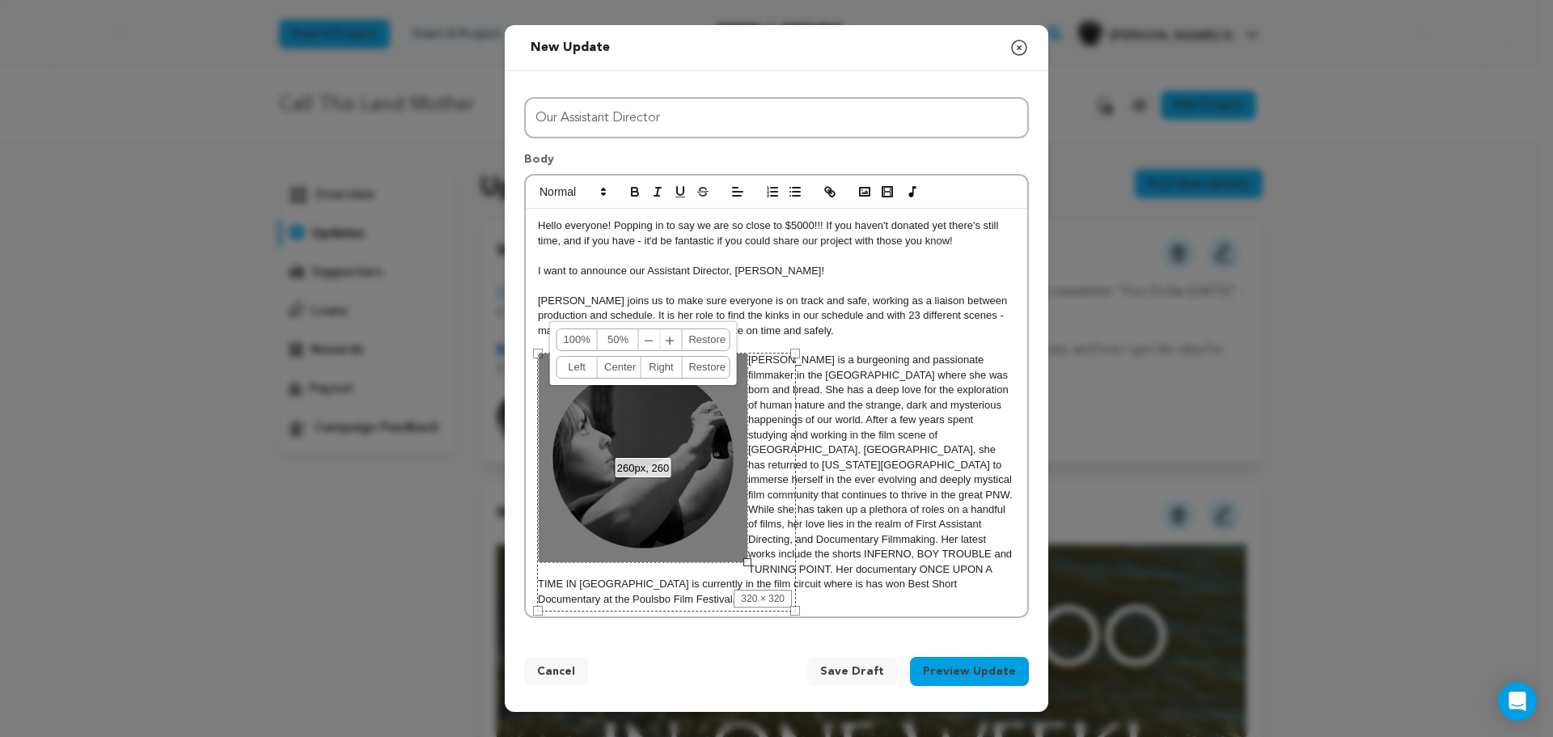
click at [831, 420] on p "ilah Sheridan-Pangburn is a burgeoning and passionate filmmaker in the Pacific …" at bounding box center [776, 480] width 477 height 254
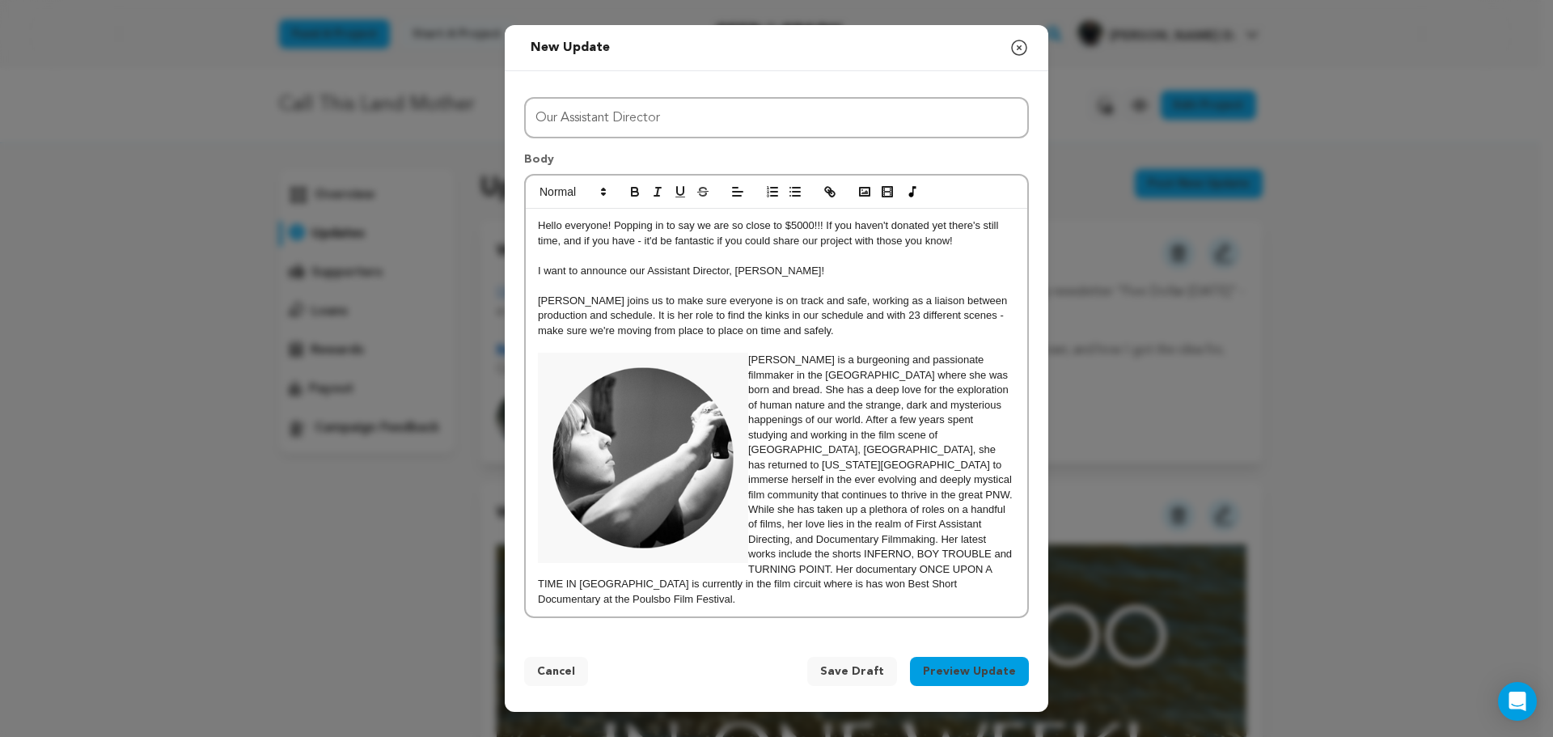
click at [756, 373] on p "ilah Sheridan-Pangburn is a burgeoning and passionate filmmaker in the Pacific …" at bounding box center [776, 480] width 477 height 254
click at [858, 594] on p "Delilah Sheridan-Pangburn is a burgeoning and passionate filmmaker in the Pacif…" at bounding box center [776, 480] width 477 height 254
click at [801, 335] on p "[PERSON_NAME] joins us to make sure everyone is on track and safe, working as a…" at bounding box center [776, 316] width 477 height 44
click at [872, 592] on p "Delilah Sheridan-Pangburn is a burgeoning and passionate filmmaker in the Pacif…" at bounding box center [776, 480] width 477 height 254
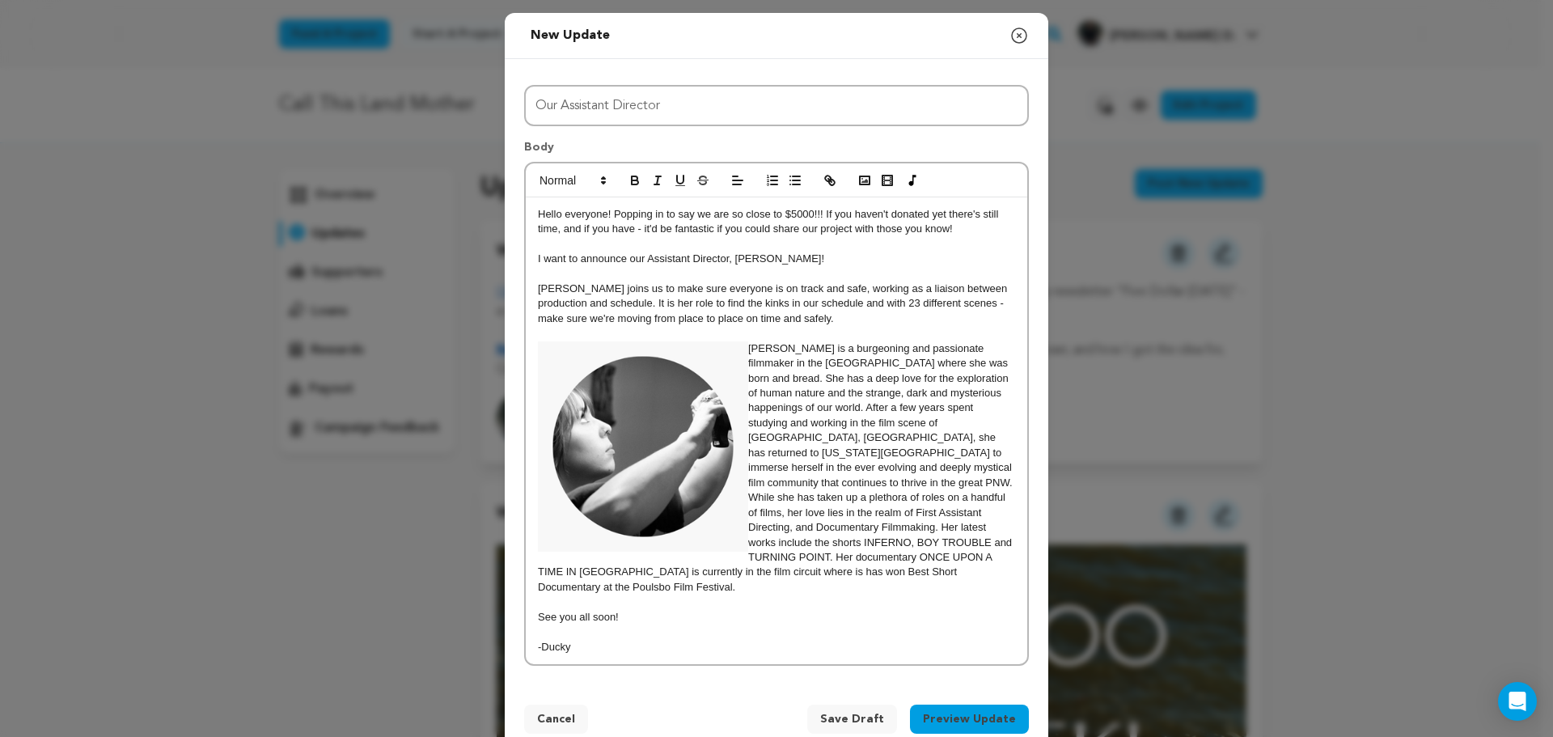
click at [944, 704] on button "Preview Update" at bounding box center [969, 718] width 119 height 29
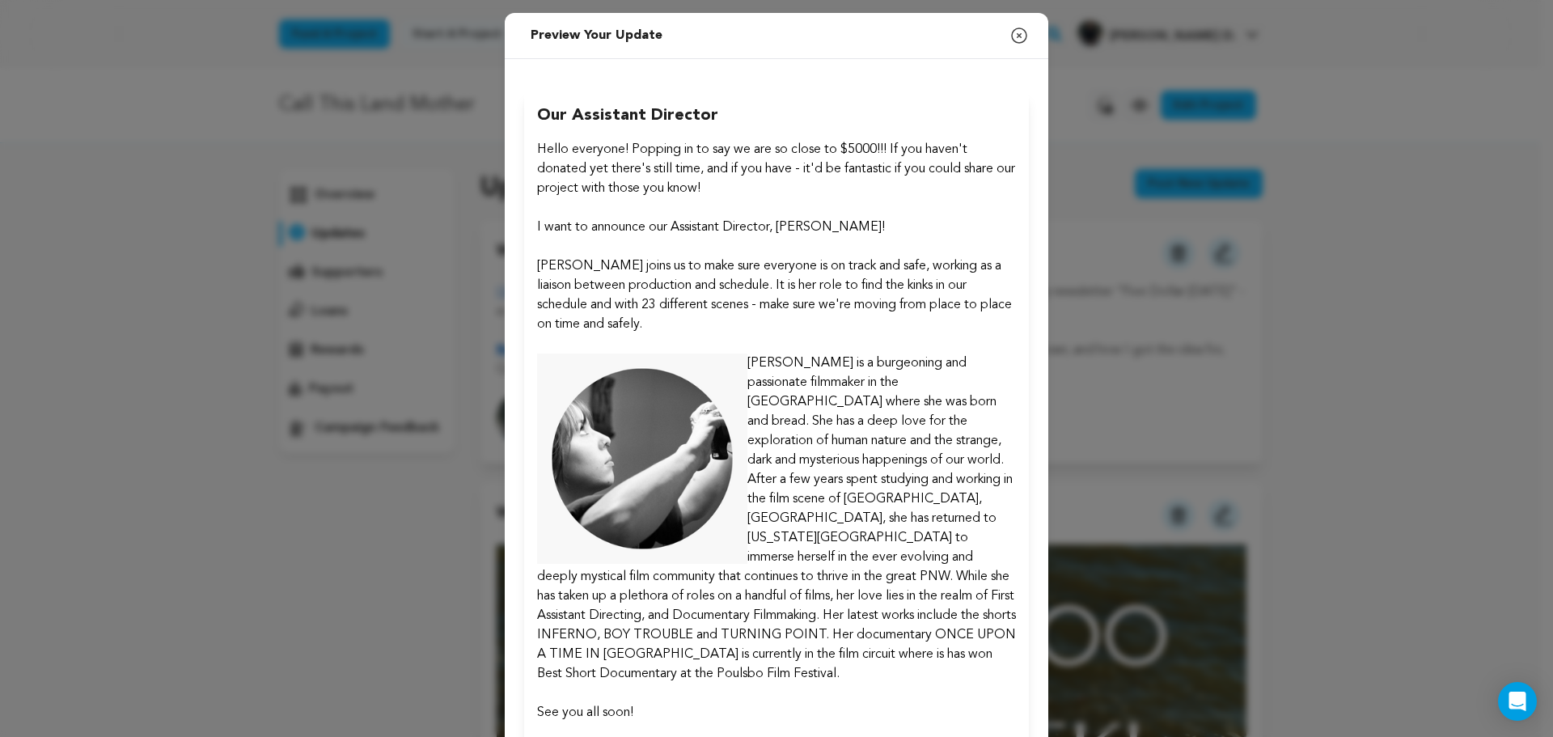
scroll to position [144, 0]
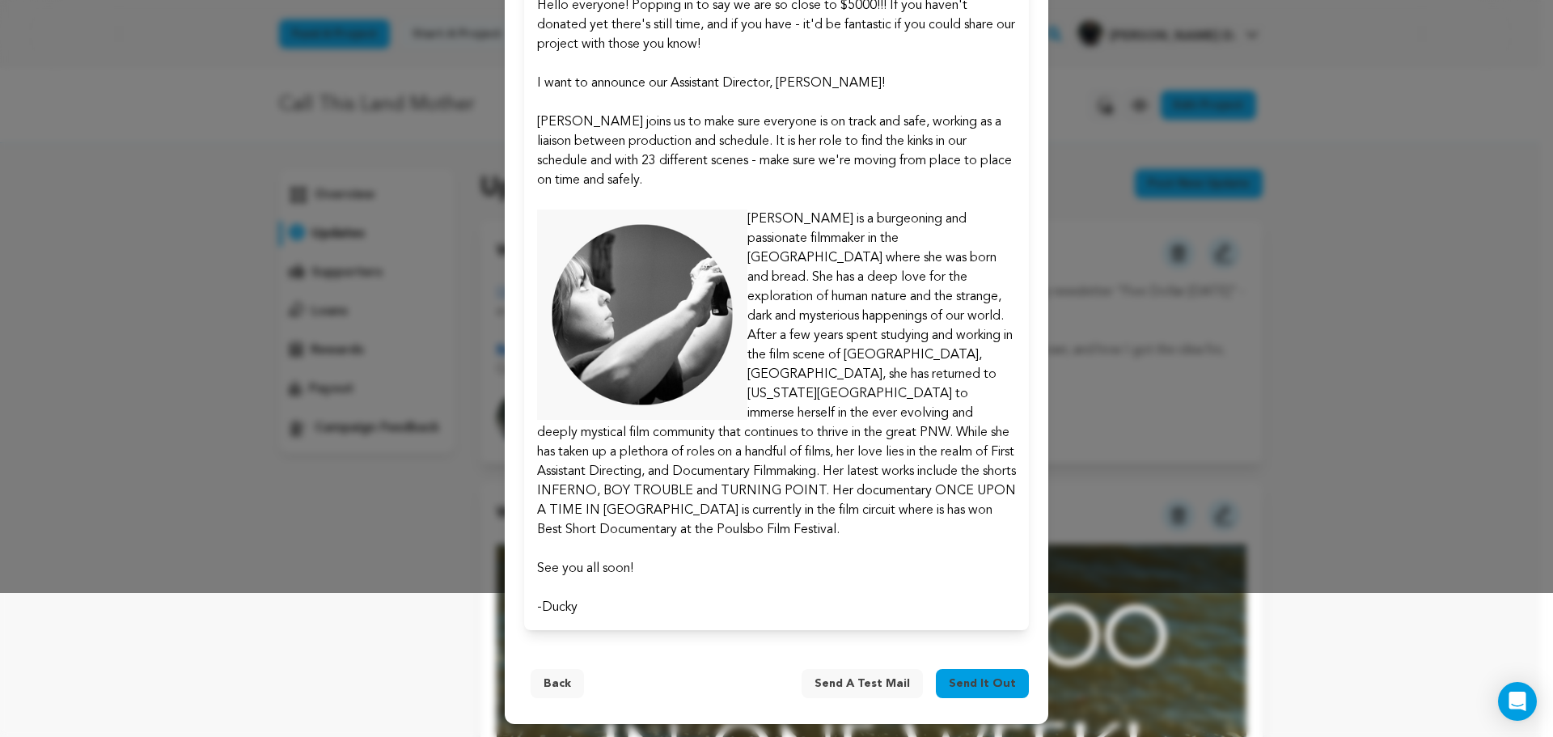
click at [812, 681] on button "Send a test mail" at bounding box center [861, 683] width 121 height 29
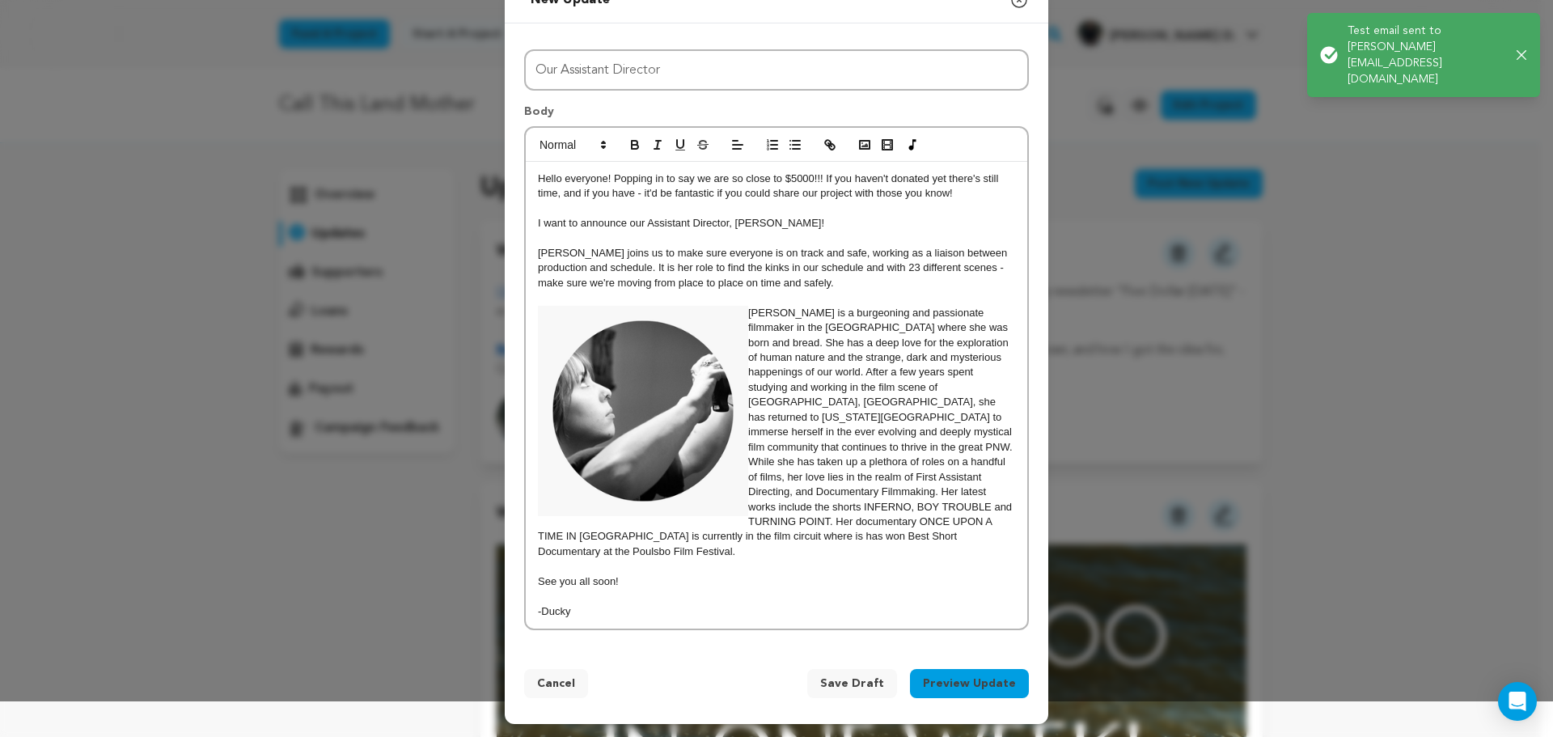
scroll to position [0, 0]
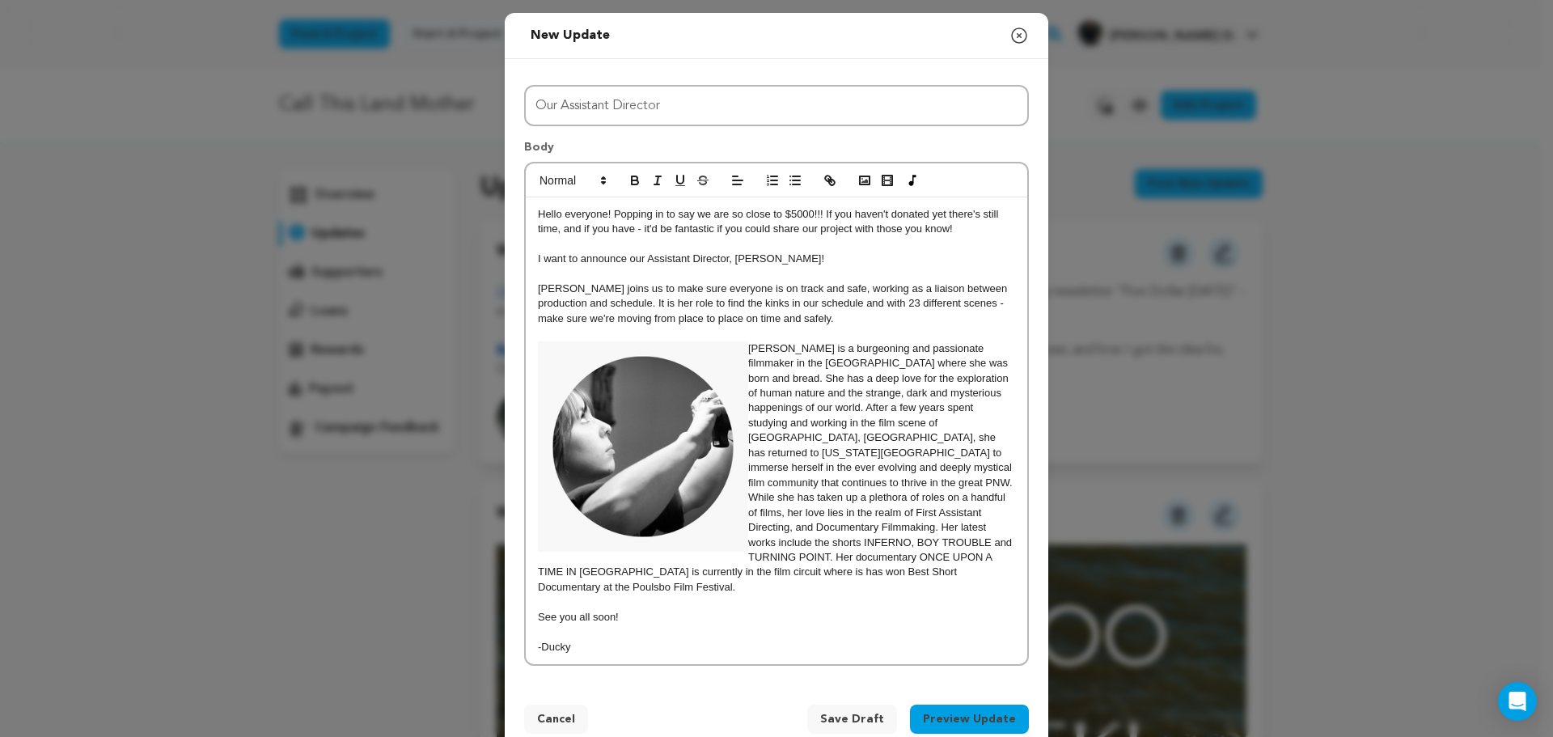
click at [721, 438] on img at bounding box center [643, 446] width 210 height 210
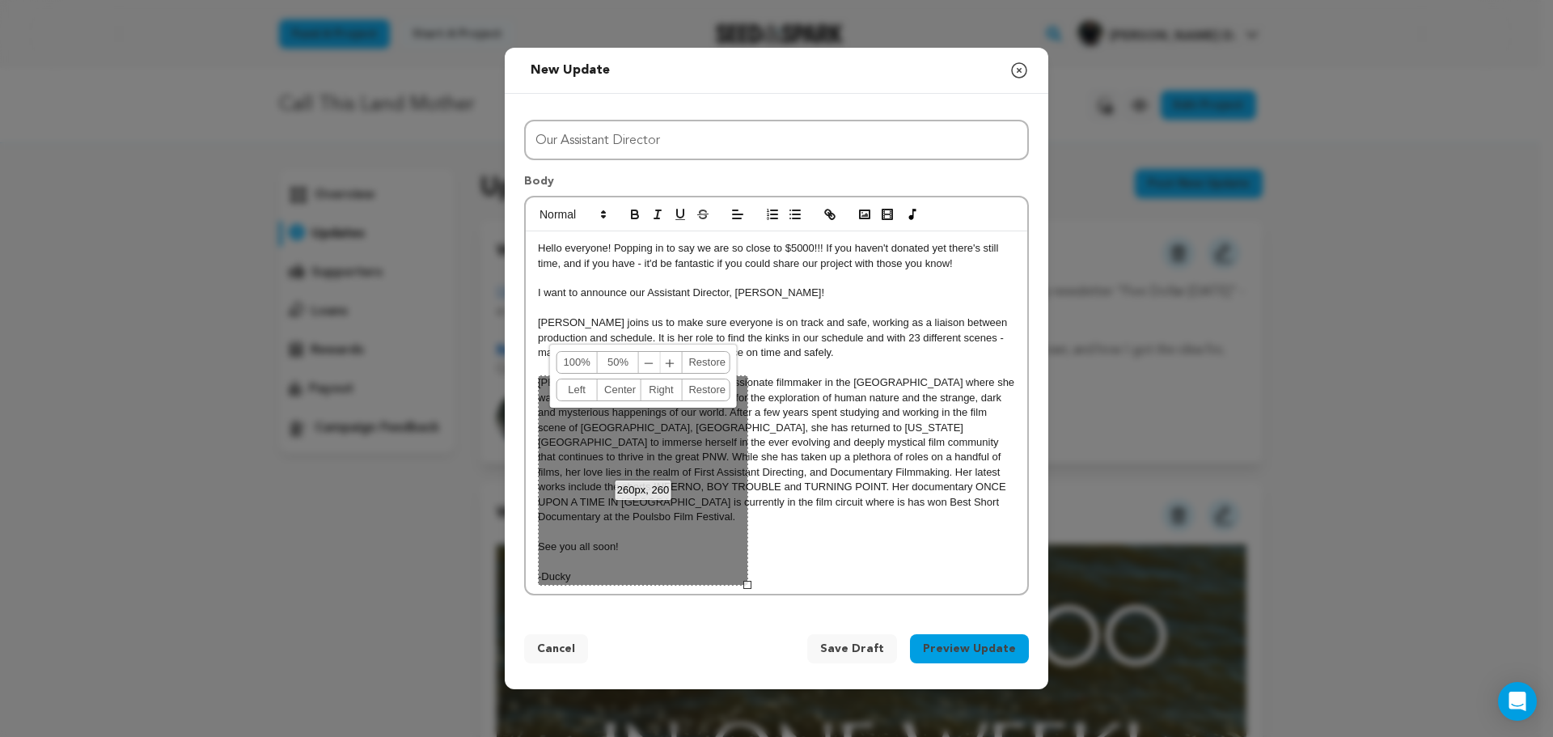
click at [818, 446] on p "Delilah Sheridan-Pangburn is a burgeoning and passionate filmmaker in the Pacif…" at bounding box center [776, 450] width 477 height 150
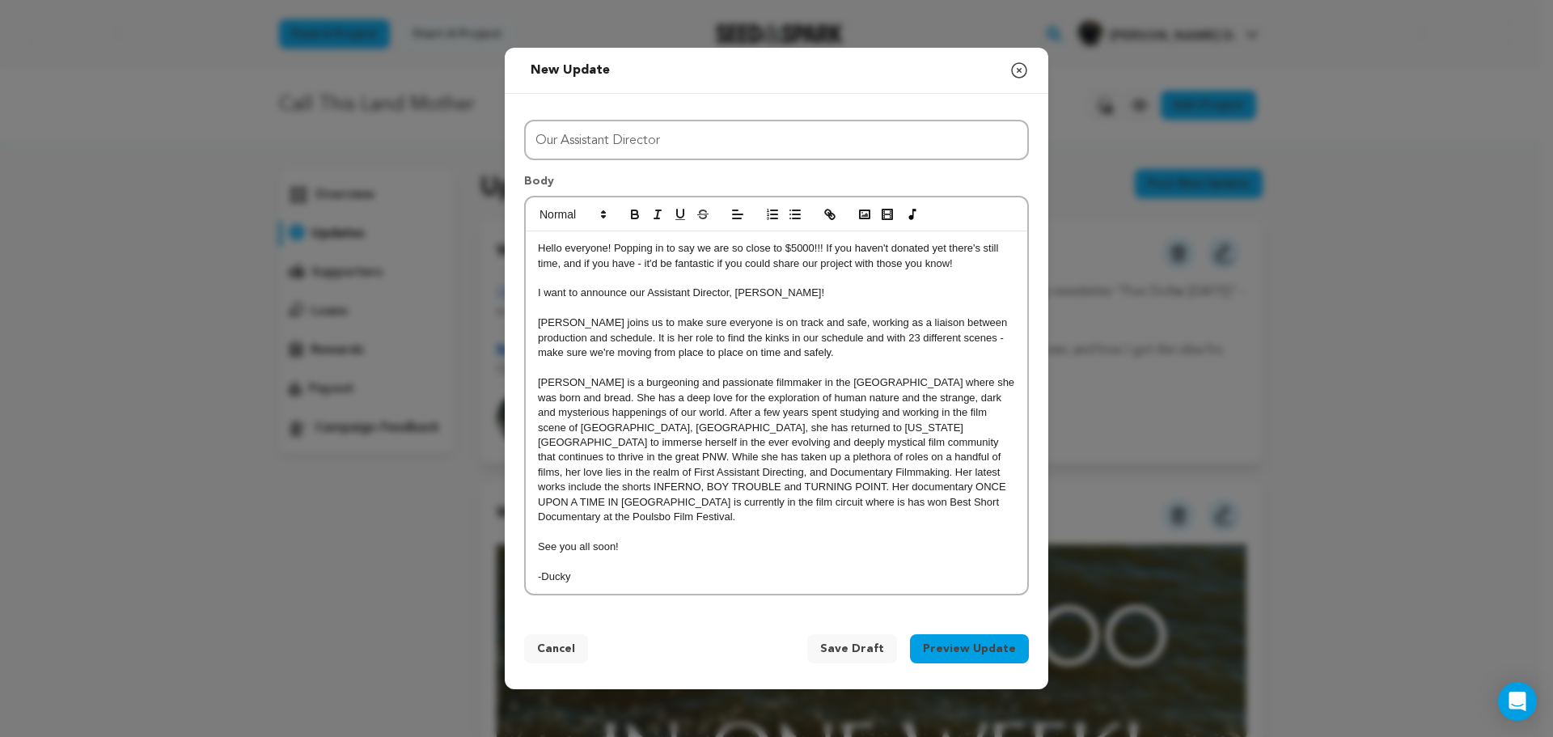
click at [538, 395] on p "Delilah Sheridan-Pangburn is a burgeoning and passionate filmmaker in the Pacif…" at bounding box center [776, 450] width 477 height 150
click at [868, 219] on icon "button" at bounding box center [864, 214] width 15 height 15
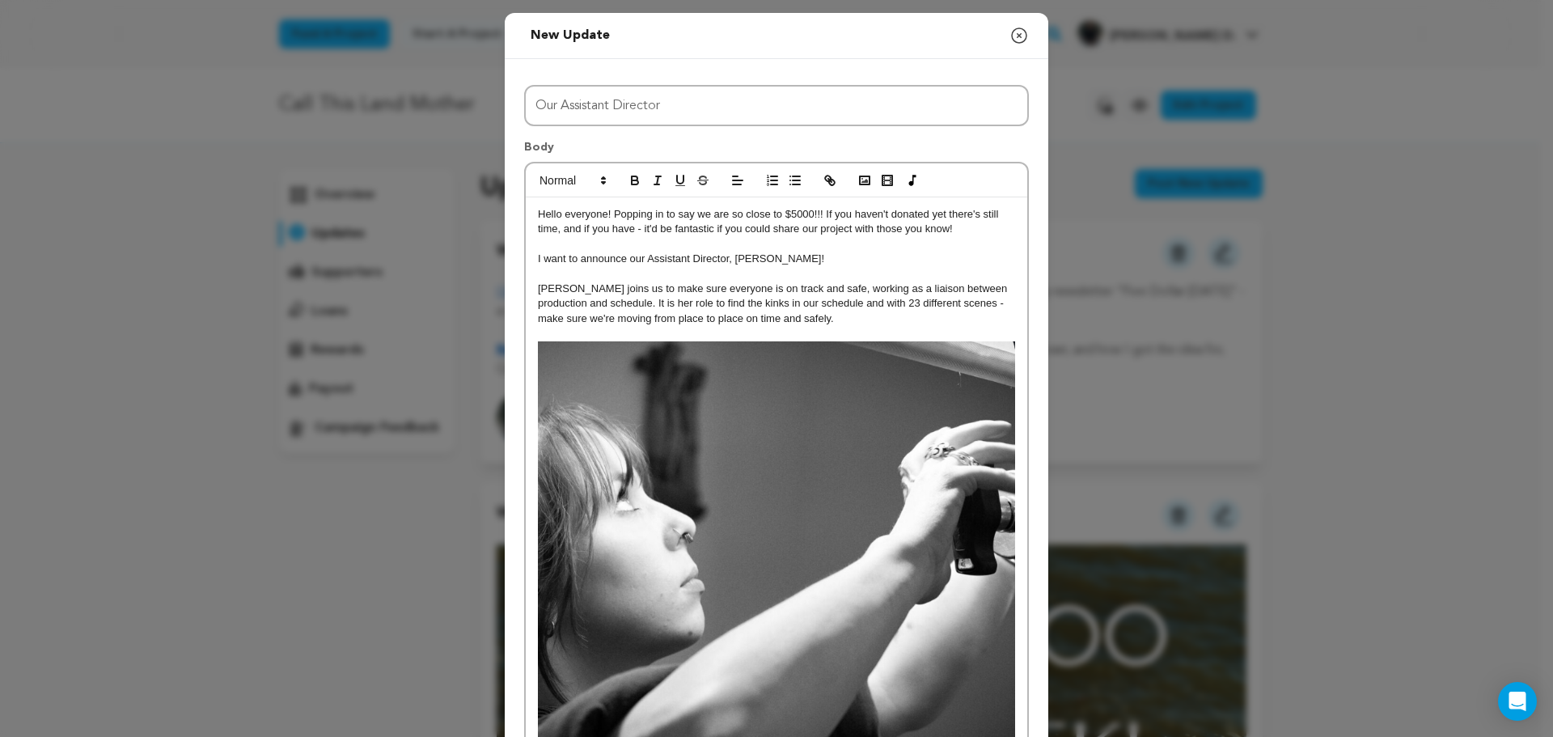
scroll to position [379, 0]
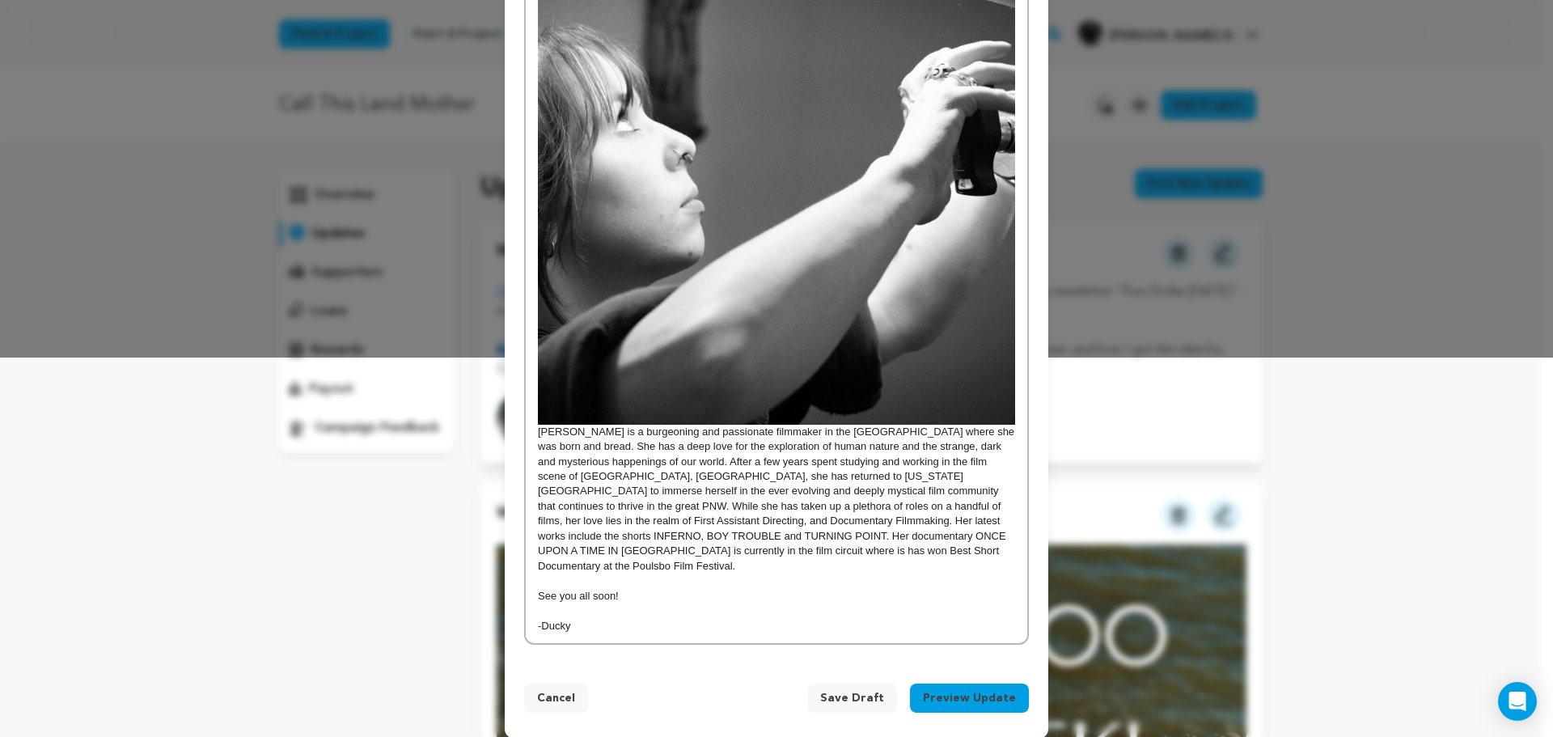
click at [556, 441] on p "[PERSON_NAME] is a burgeoning and passionate filmmaker in the [GEOGRAPHIC_DATA]…" at bounding box center [776, 268] width 477 height 612
click at [687, 318] on img at bounding box center [776, 193] width 477 height 463
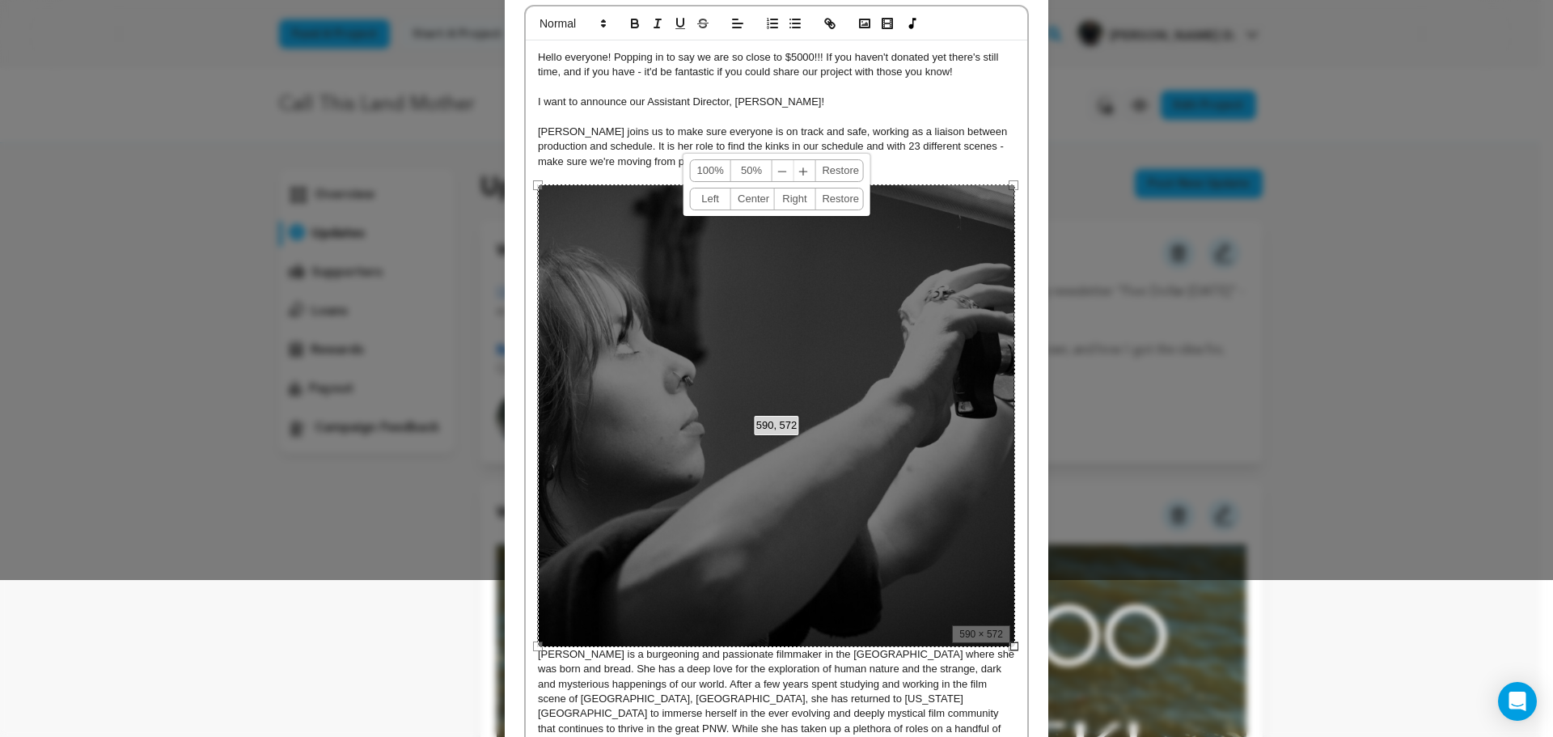
scroll to position [156, 0]
click at [776, 171] on span "﹣" at bounding box center [782, 171] width 21 height 21
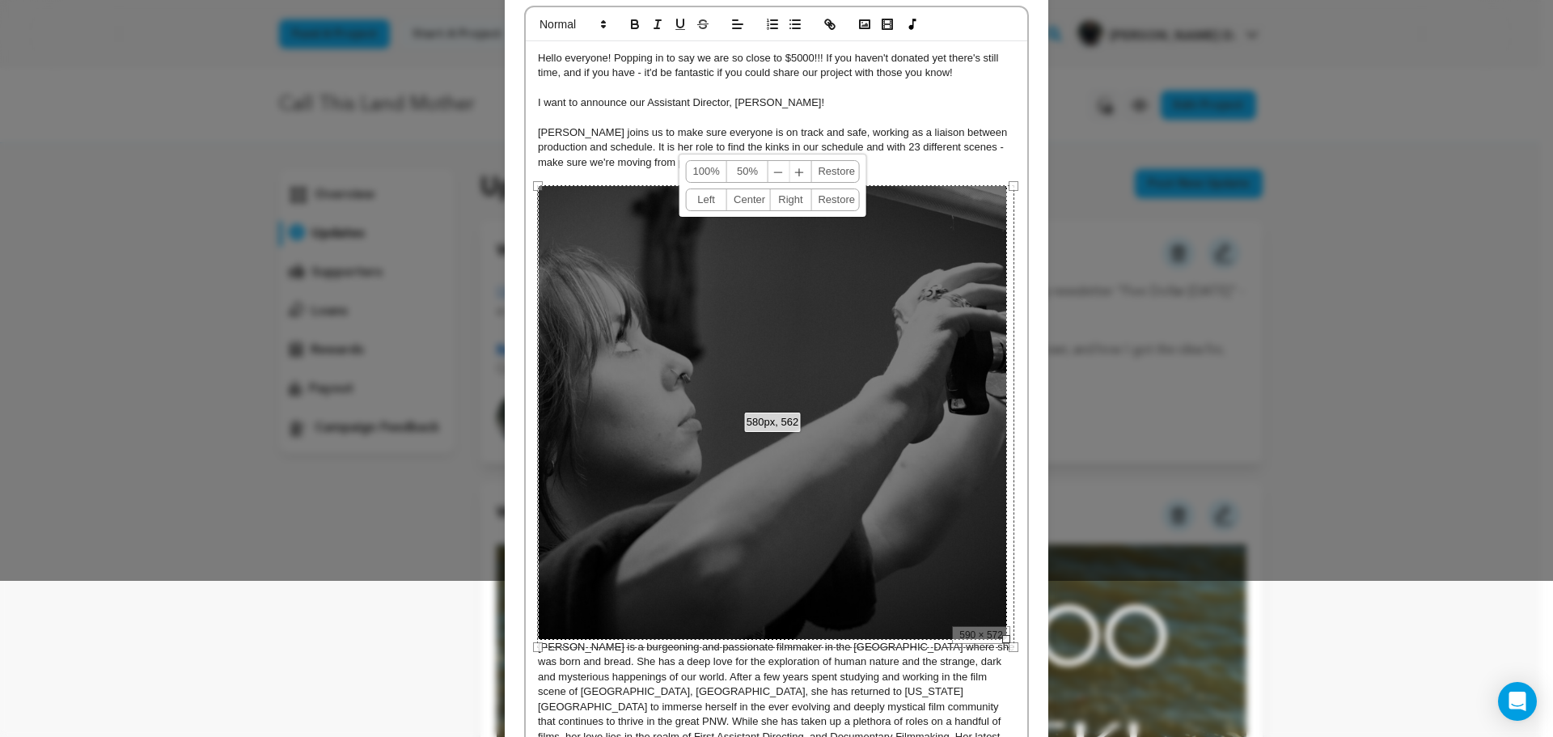
click at [776, 171] on span "﹣" at bounding box center [778, 171] width 21 height 21
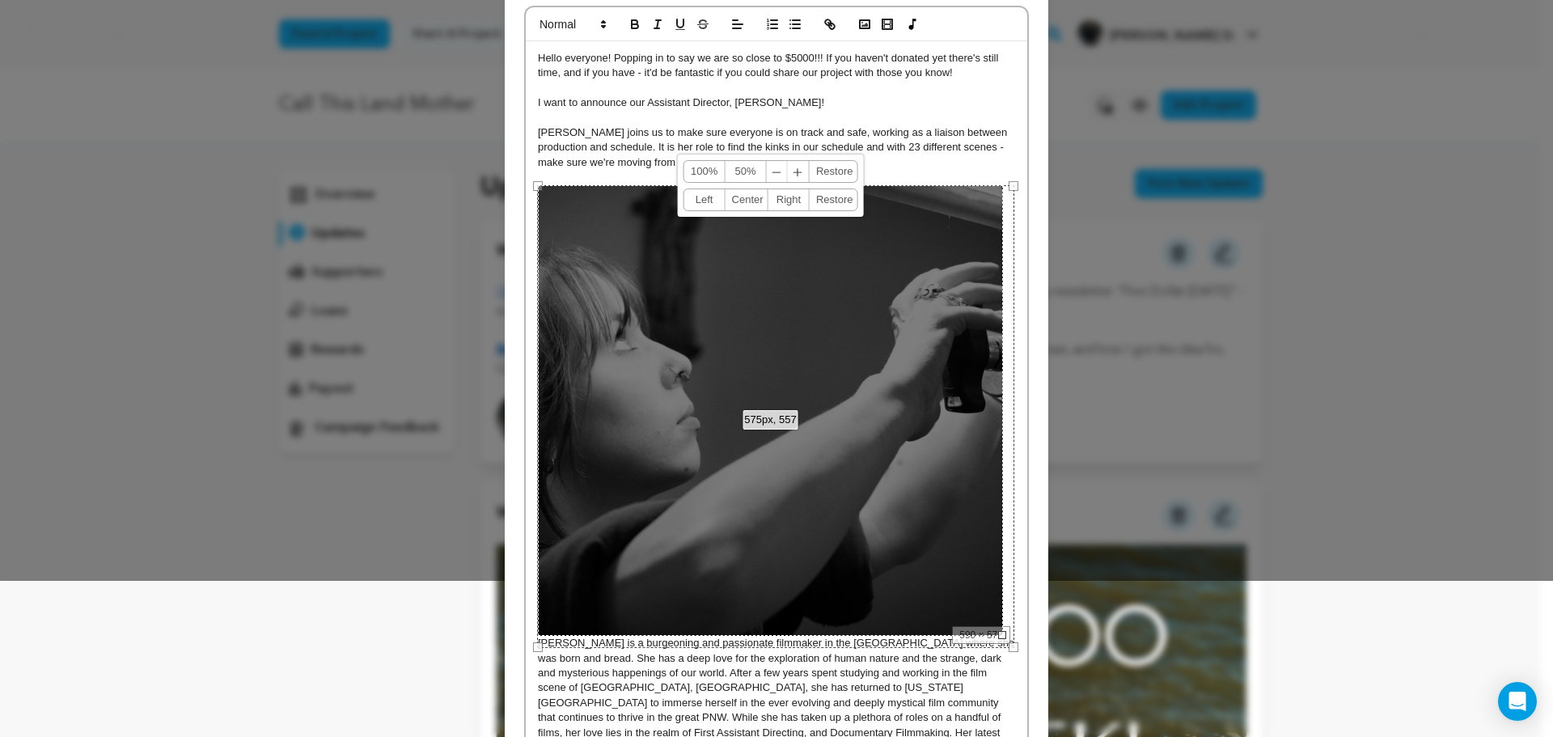
click at [729, 179] on link "50%" at bounding box center [745, 171] width 41 height 21
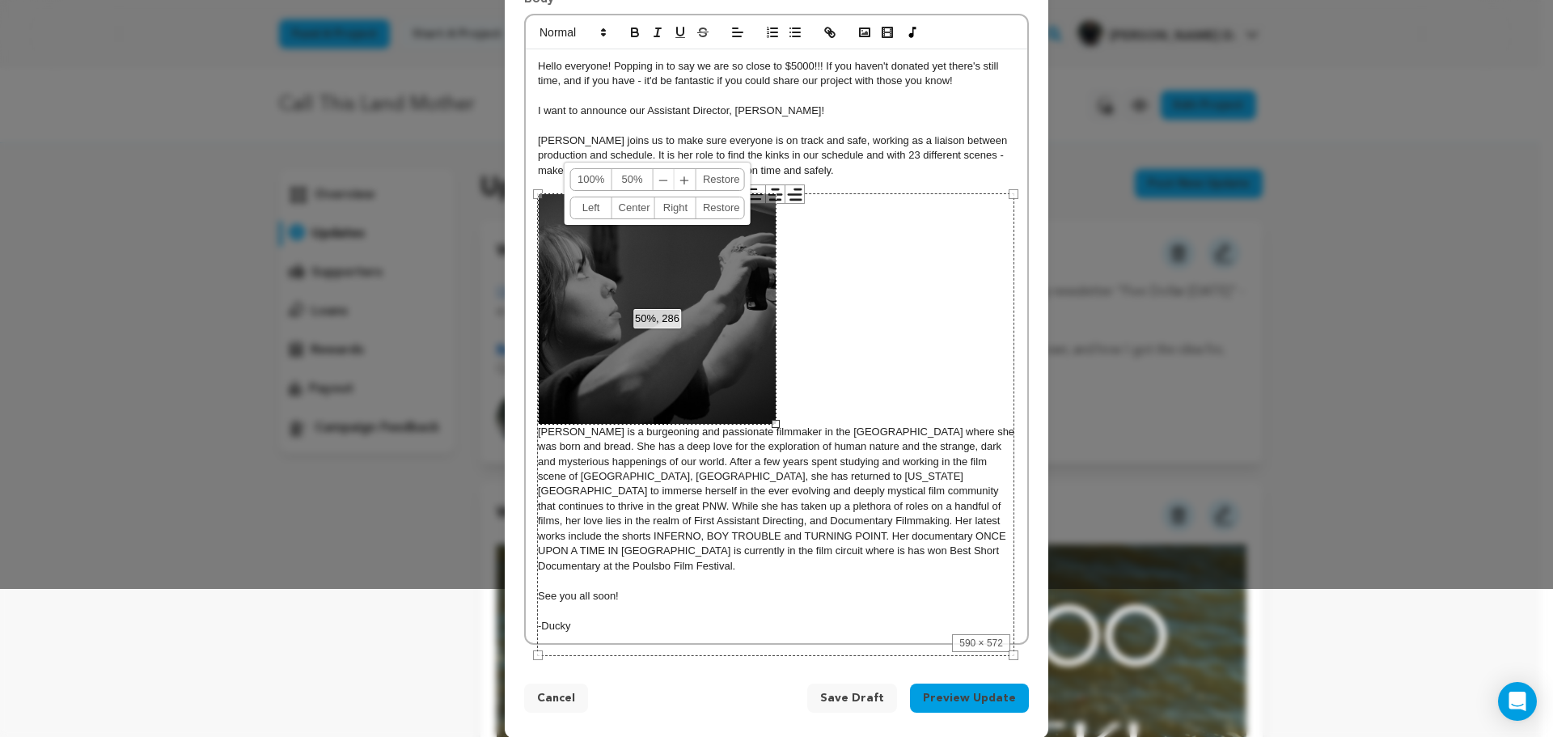
click at [579, 201] on link "Left" at bounding box center [591, 207] width 41 height 21
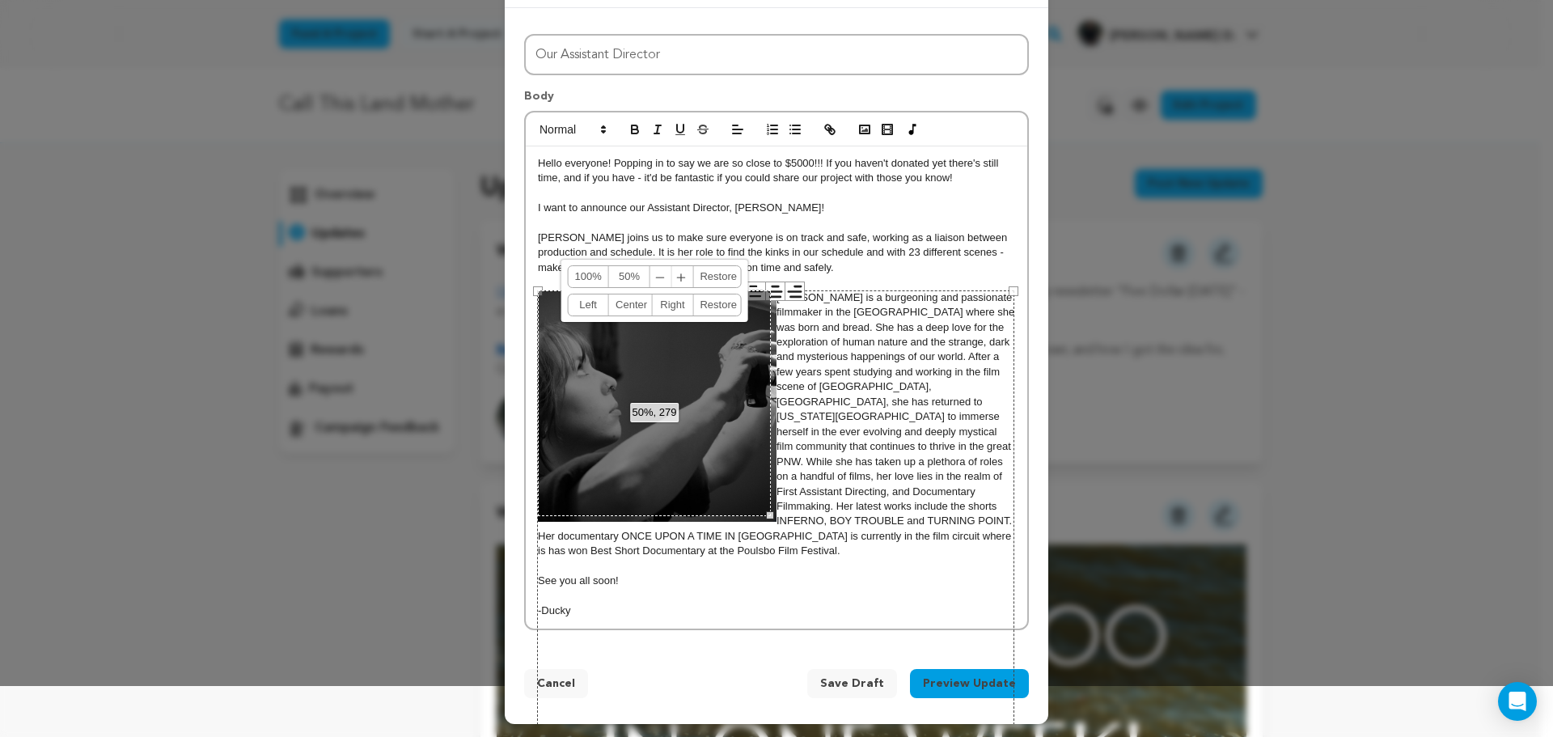
scroll to position [51, 0]
click at [827, 410] on div "590 × 572" at bounding box center [775, 521] width 477 height 463
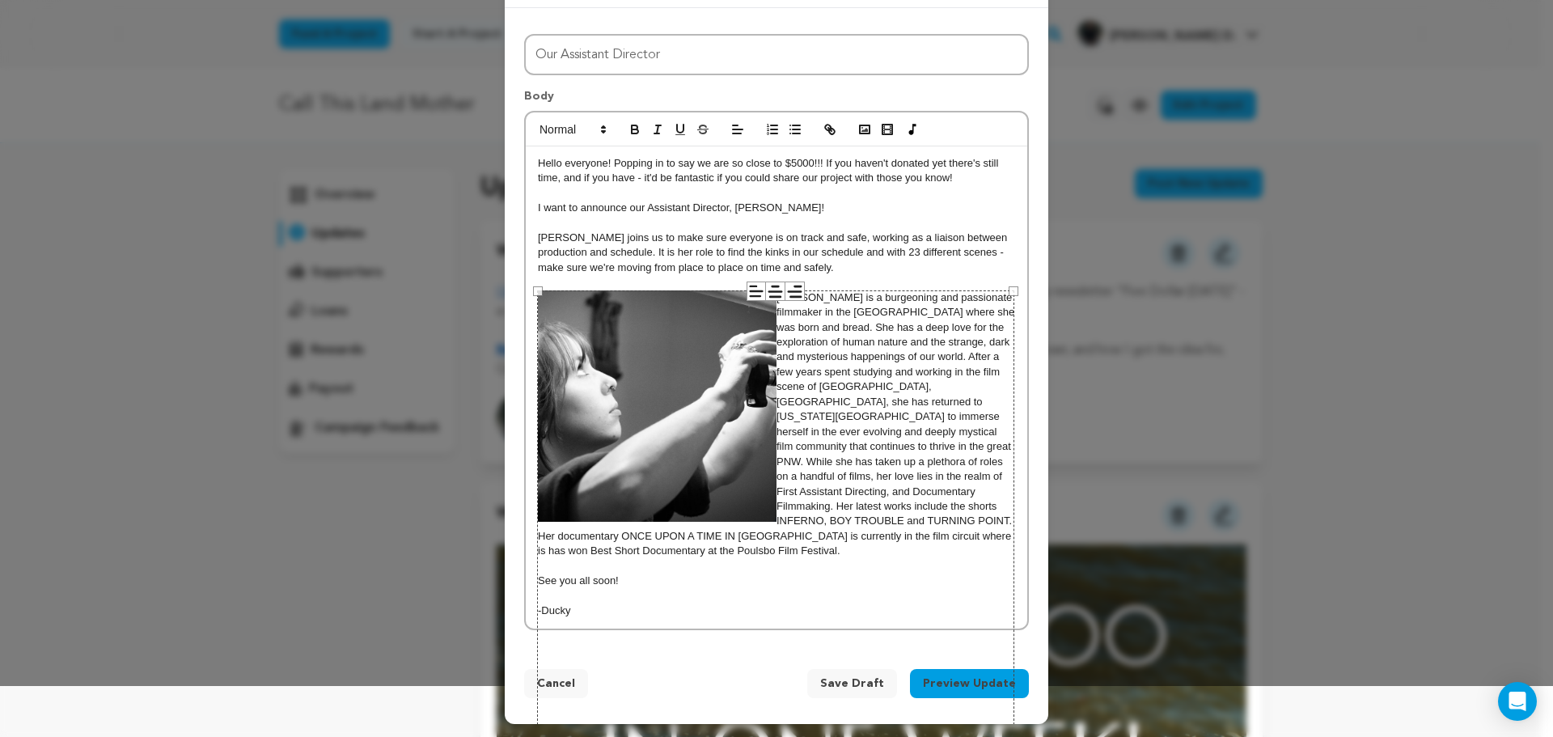
click at [823, 382] on div "590 × 572" at bounding box center [775, 521] width 477 height 463
click at [859, 290] on div "590 × 572" at bounding box center [775, 521] width 477 height 463
click at [860, 286] on p at bounding box center [776, 282] width 477 height 15
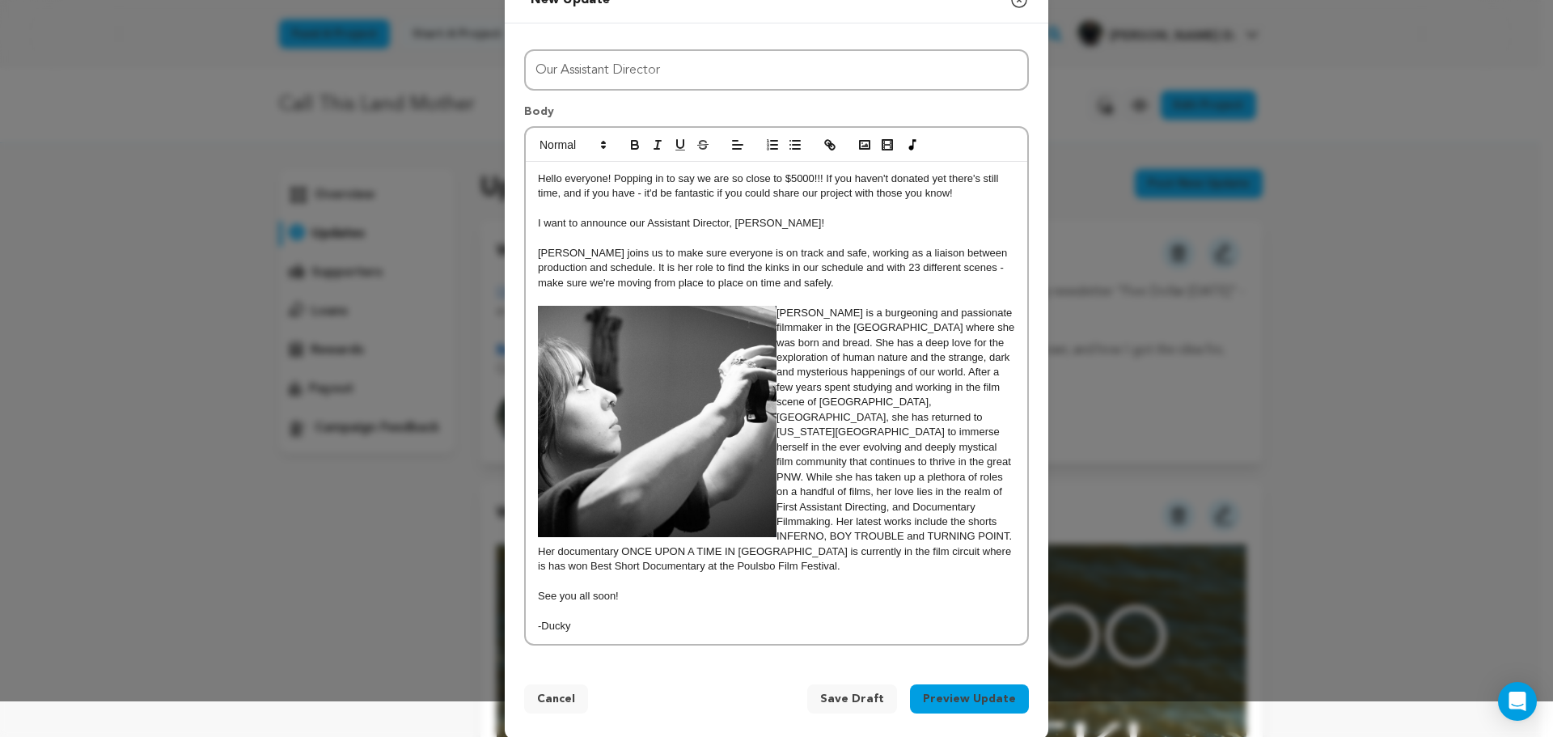
click at [966, 684] on button "Preview Update" at bounding box center [969, 698] width 119 height 29
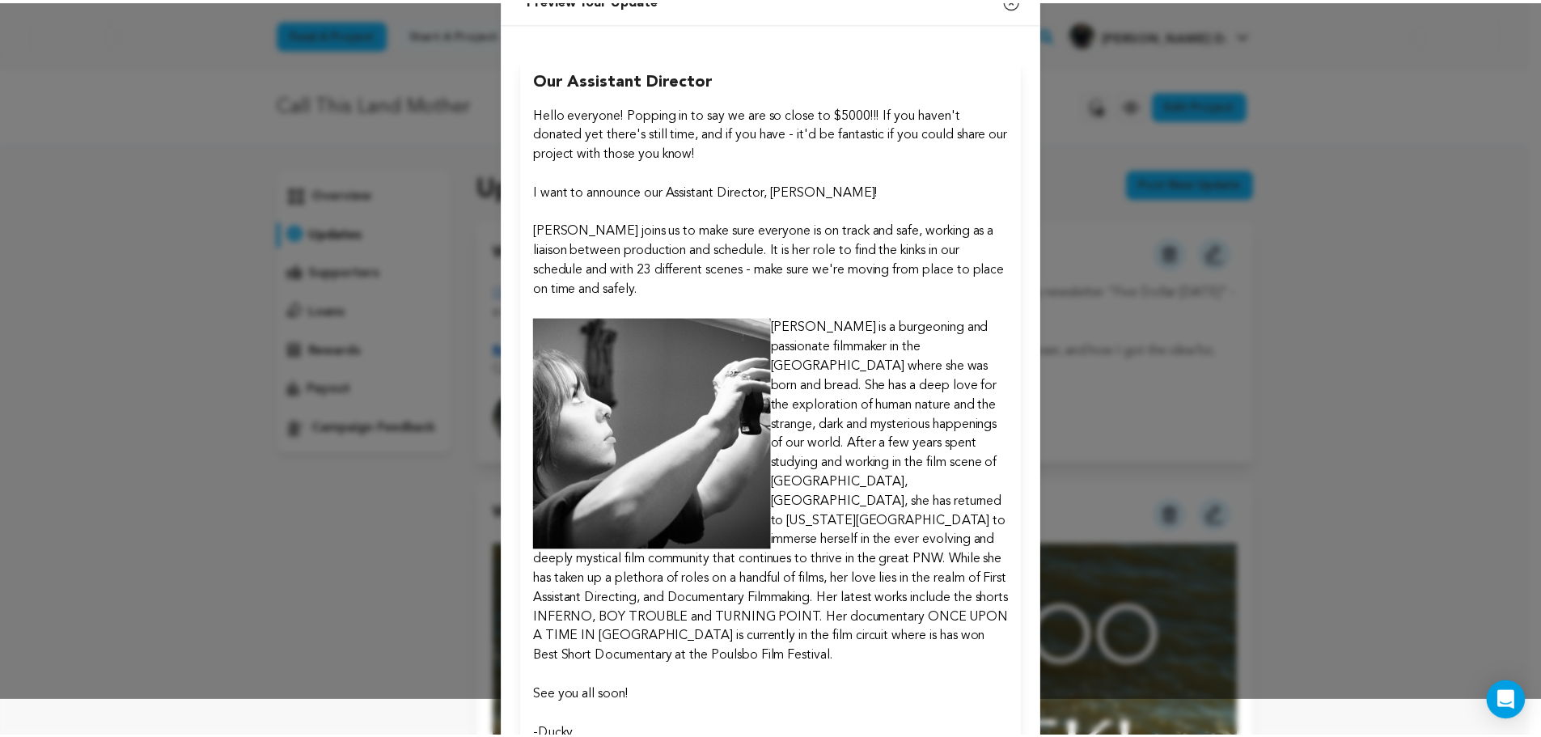
scroll to position [144, 0]
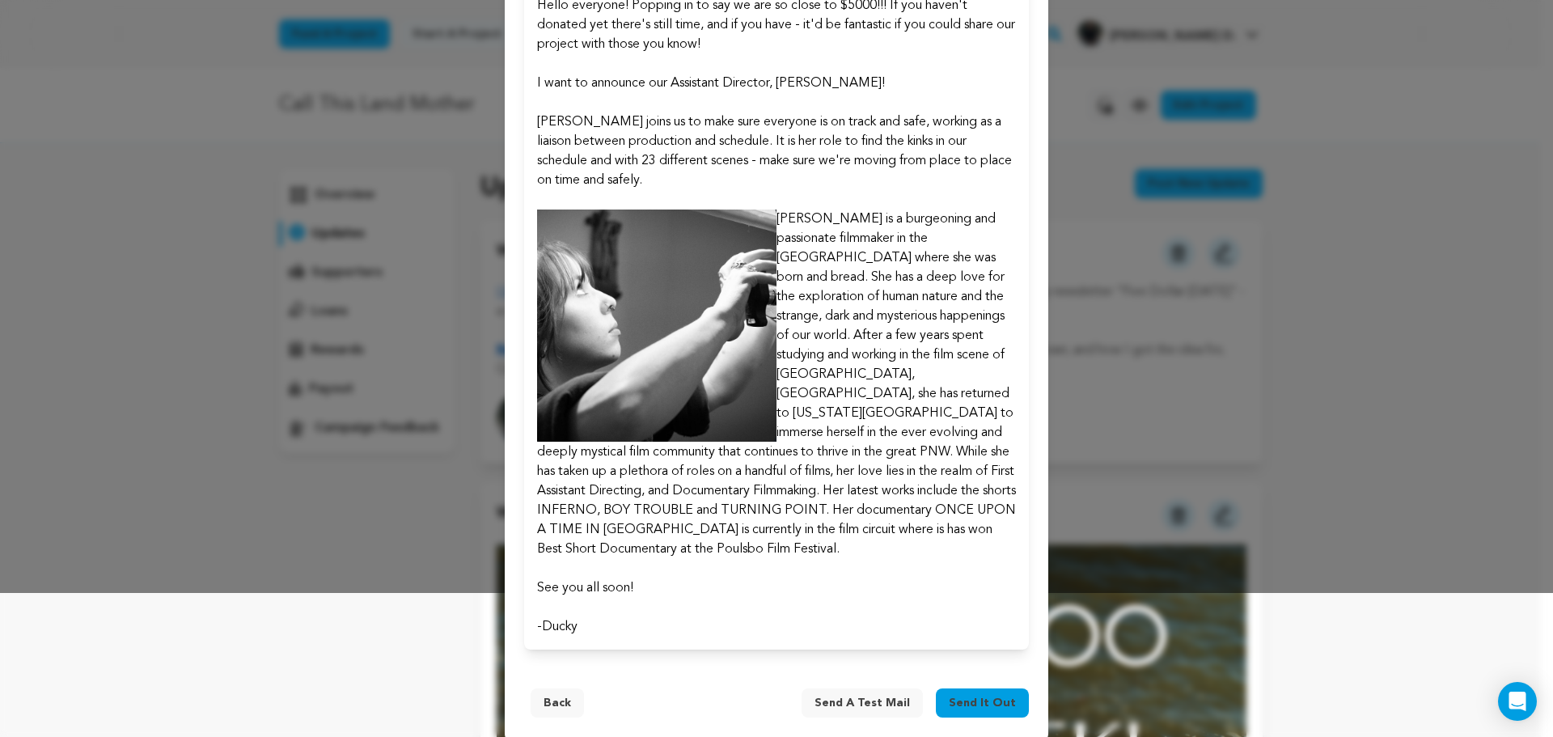
click at [982, 692] on button "Send it out" at bounding box center [982, 702] width 93 height 29
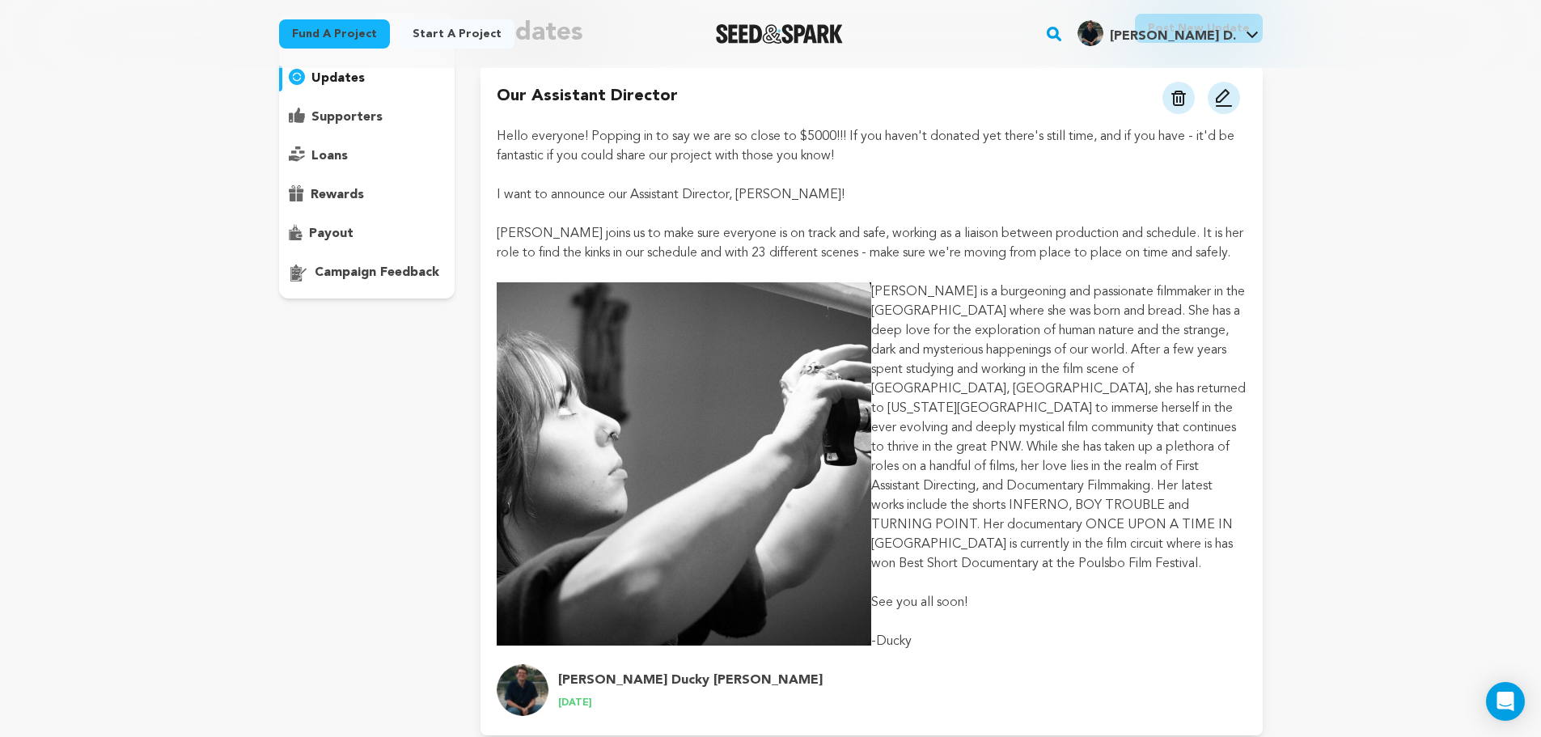
scroll to position [154, 0]
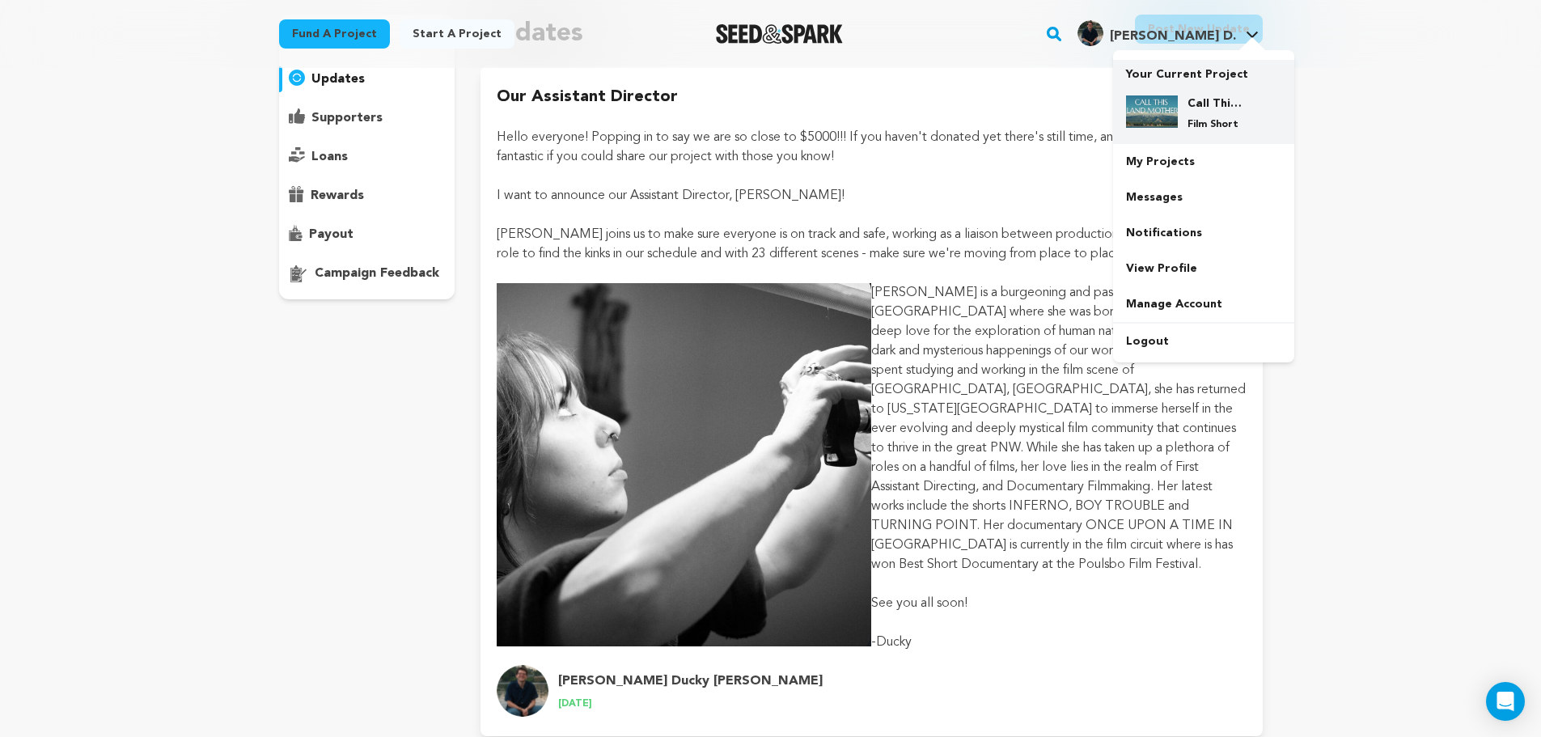
click at [1176, 105] on img at bounding box center [1152, 111] width 52 height 32
